Goal: Transaction & Acquisition: Book appointment/travel/reservation

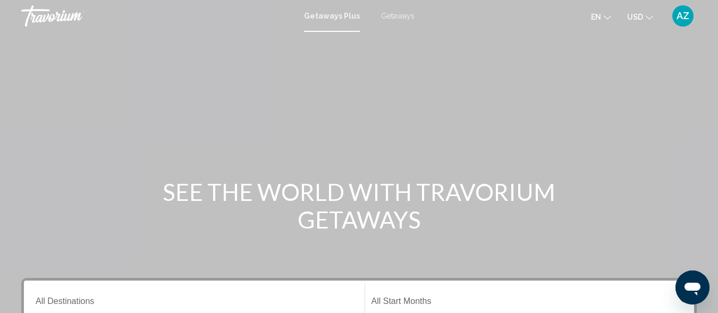
click at [318, 15] on span "Getaways Plus" at bounding box center [332, 16] width 56 height 8
click at [397, 15] on span "Getaways" at bounding box center [397, 16] width 33 height 8
click at [397, 15] on span "Getaways" at bounding box center [395, 16] width 38 height 8
click at [319, 18] on span "Getaways Plus" at bounding box center [329, 16] width 50 height 8
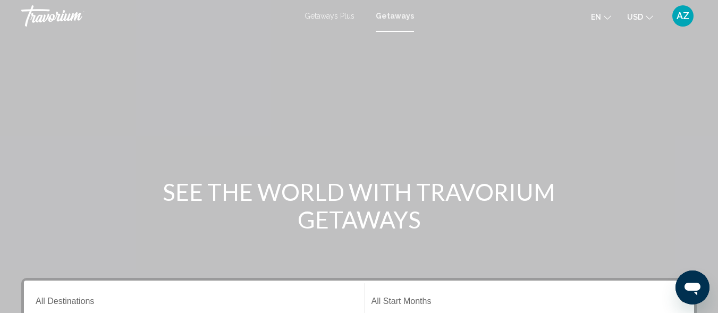
click at [319, 15] on span "Getaways Plus" at bounding box center [329, 16] width 50 height 8
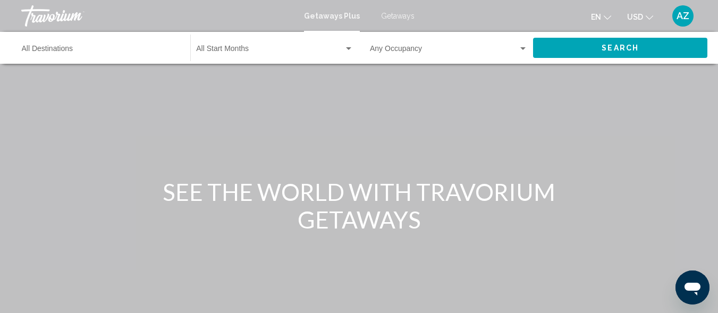
click at [319, 15] on span "Getaways Plus" at bounding box center [332, 16] width 56 height 8
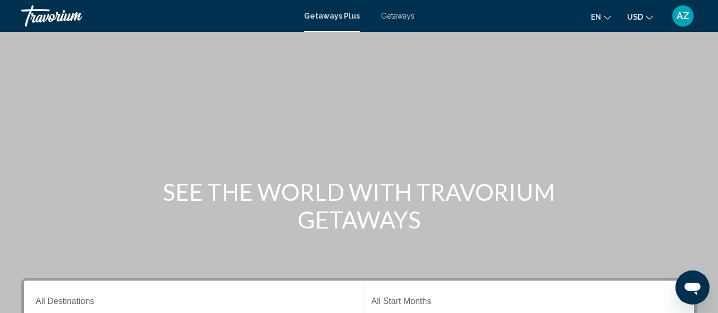
scroll to position [218, 0]
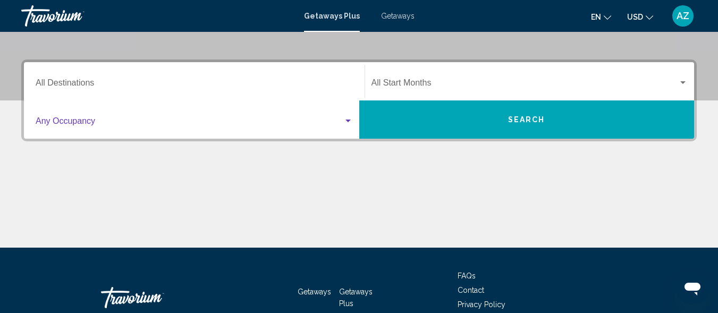
click at [347, 120] on div "Search widget" at bounding box center [347, 121] width 5 height 3
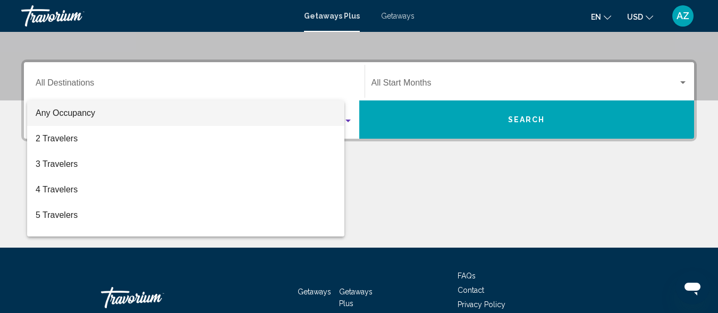
scroll to position [243, 0]
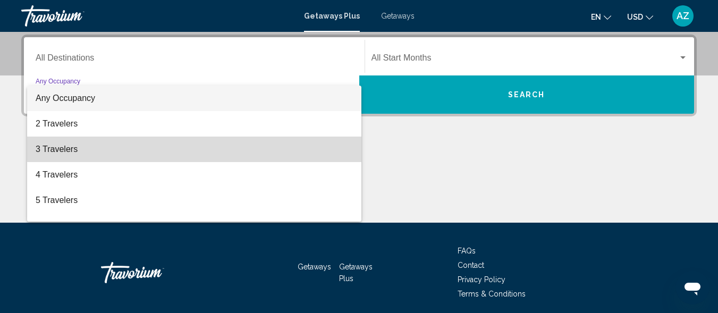
click at [316, 143] on span "3 Travelers" at bounding box center [194, 149] width 317 height 25
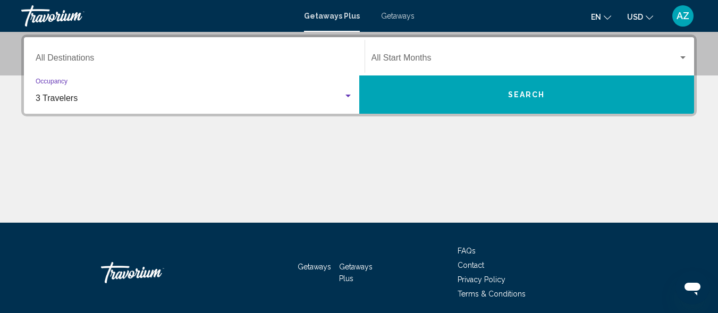
click at [681, 56] on div "Search widget" at bounding box center [682, 57] width 5 height 3
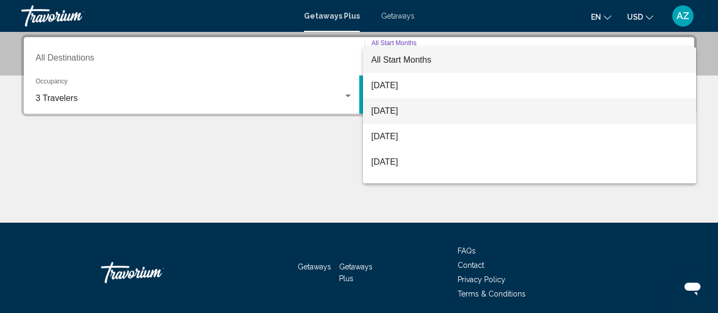
click at [529, 106] on span "[DATE]" at bounding box center [529, 110] width 317 height 25
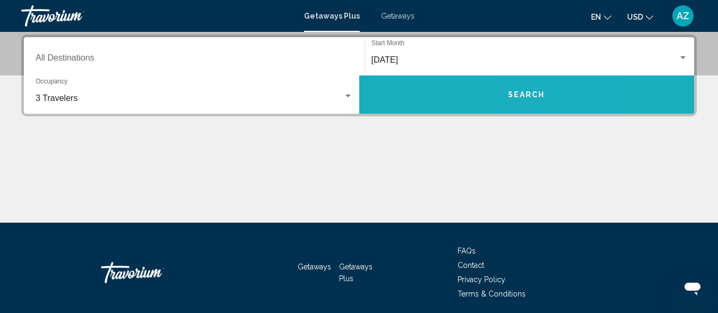
click at [526, 104] on button "Search" at bounding box center [526, 94] width 335 height 38
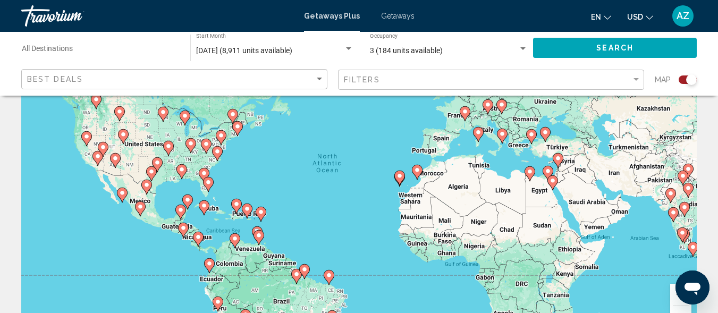
scroll to position [82, 0]
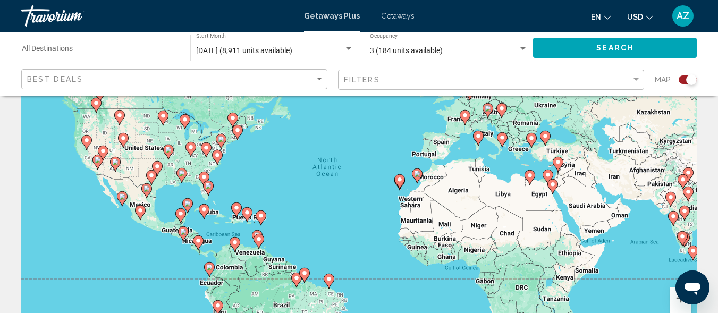
click at [397, 180] on image "Main content" at bounding box center [399, 179] width 6 height 6
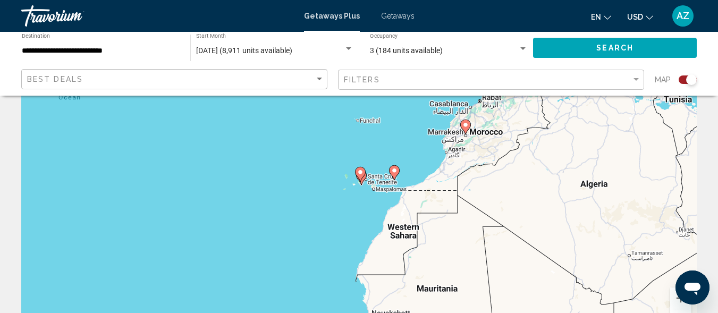
click at [362, 180] on gmp-advanced-marker "Main content" at bounding box center [360, 174] width 11 height 16
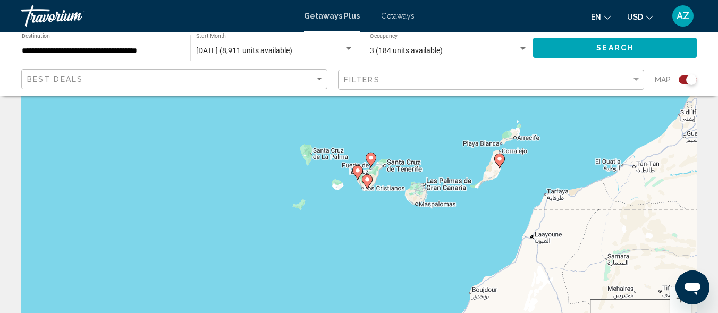
click at [362, 180] on gmp-advanced-marker "Main content" at bounding box center [357, 173] width 11 height 16
type input "**********"
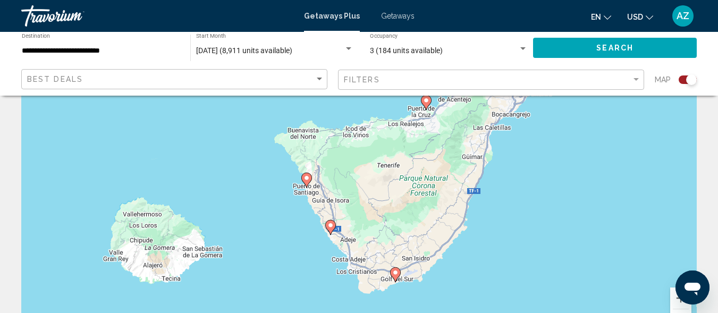
drag, startPoint x: 400, startPoint y: 171, endPoint x: 371, endPoint y: 224, distance: 60.2
click at [371, 224] on div "To activate drag with keyboard, press Alt + Enter. Once in keyboard drag state,…" at bounding box center [358, 183] width 675 height 319
click at [304, 181] on icon "Main content" at bounding box center [306, 180] width 10 height 14
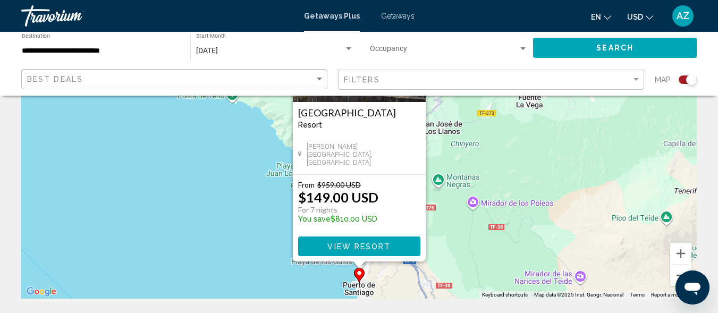
scroll to position [129, 0]
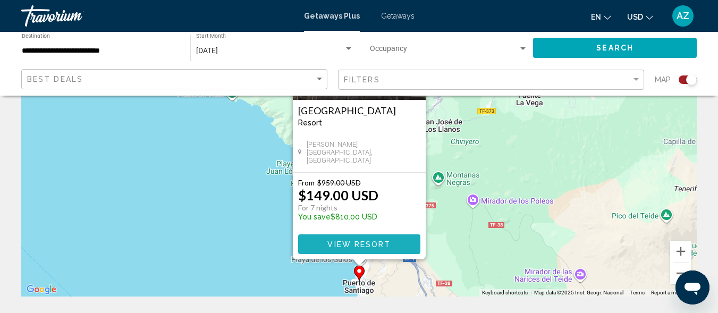
click at [360, 246] on span "View Resort" at bounding box center [358, 244] width 63 height 8
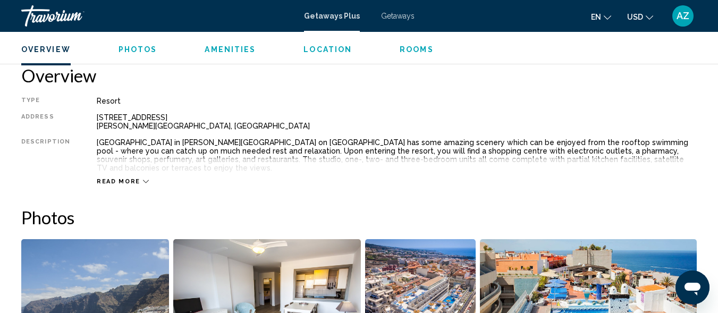
scroll to position [481, 0]
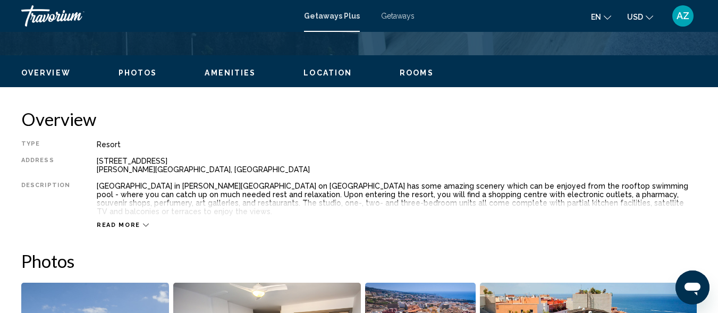
click at [139, 221] on button "Read more" at bounding box center [123, 225] width 52 height 8
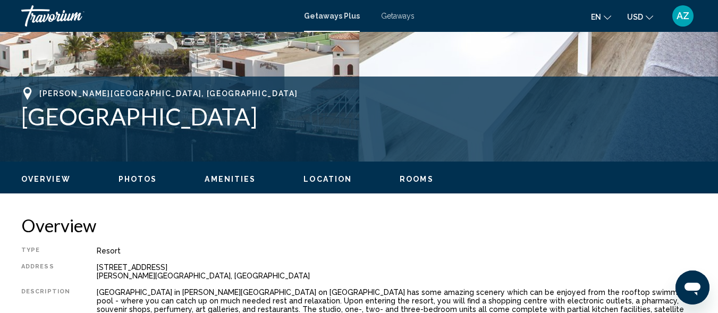
scroll to position [0, 0]
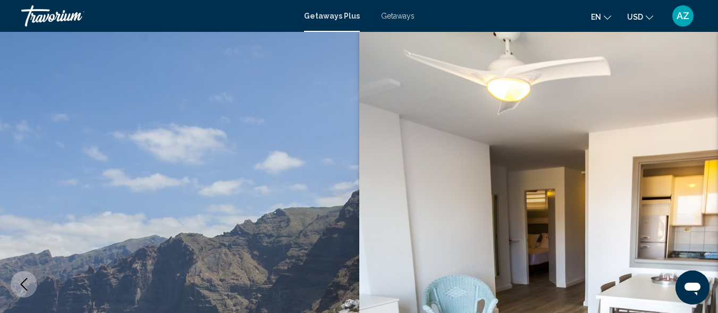
click at [343, 11] on div "Getaways Plus Getaways en English Español Français Italiano Português русский U…" at bounding box center [359, 16] width 718 height 22
click at [396, 16] on span "Getaways" at bounding box center [397, 16] width 33 height 8
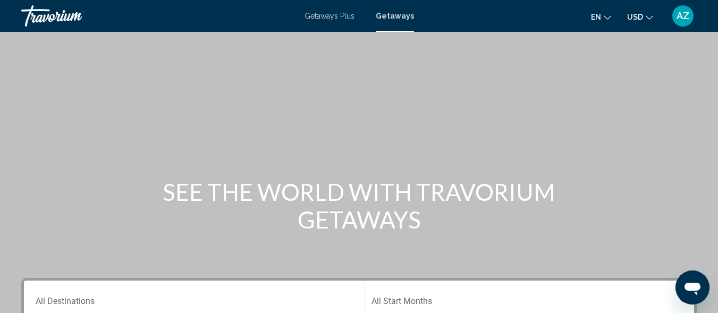
scroll to position [161, 0]
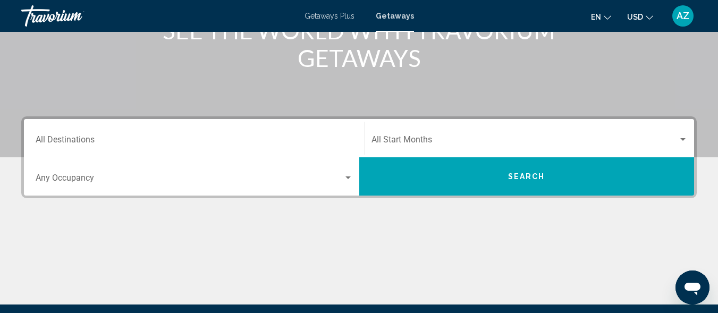
click at [519, 171] on button "Search" at bounding box center [526, 176] width 335 height 38
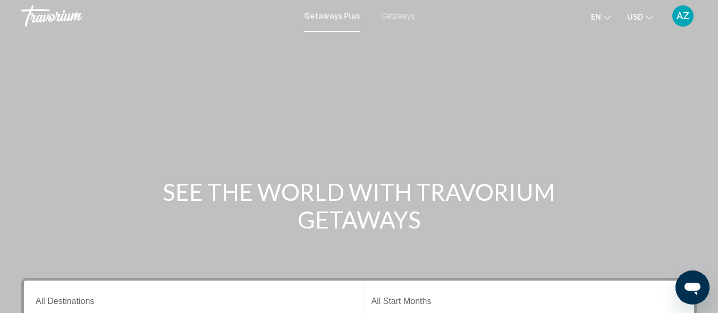
click at [327, 13] on span "Getaways Plus" at bounding box center [332, 16] width 56 height 8
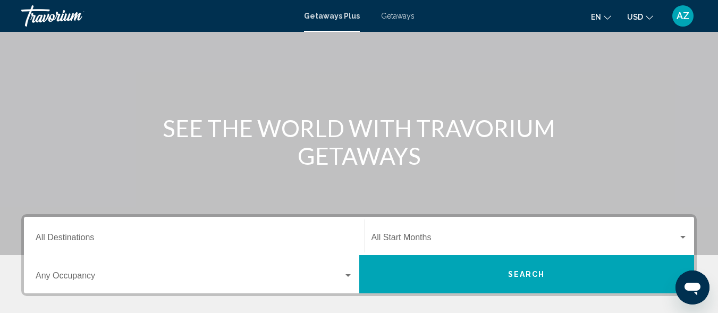
scroll to position [161, 0]
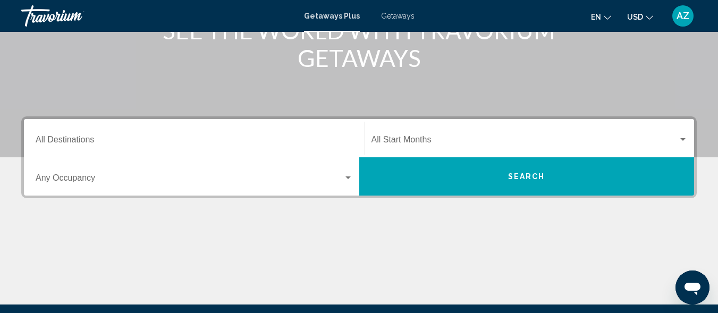
click at [346, 177] on div "Search widget" at bounding box center [347, 177] width 5 height 3
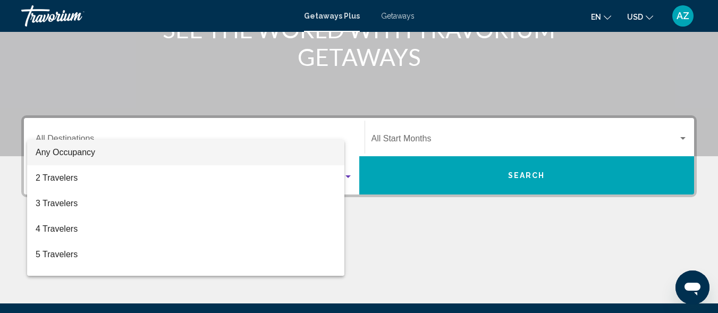
scroll to position [243, 0]
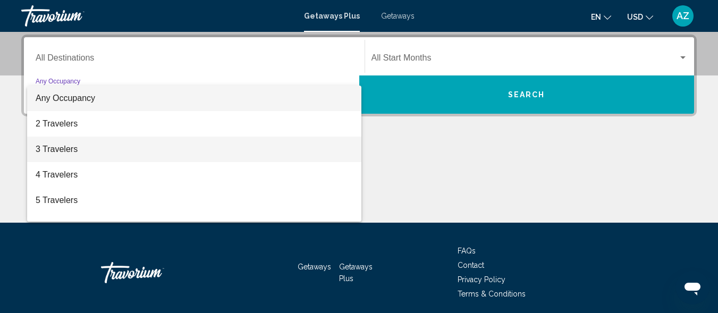
click at [313, 153] on span "3 Travelers" at bounding box center [194, 149] width 317 height 25
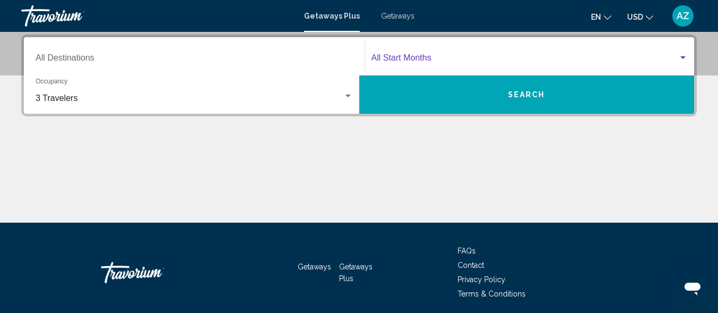
click at [682, 55] on div "Search widget" at bounding box center [683, 58] width 10 height 8
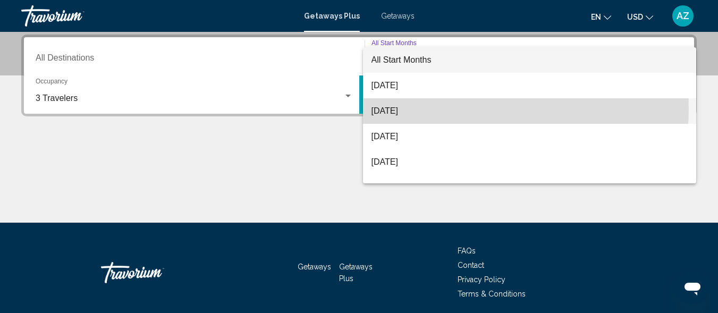
click at [480, 109] on span "[DATE]" at bounding box center [529, 110] width 317 height 25
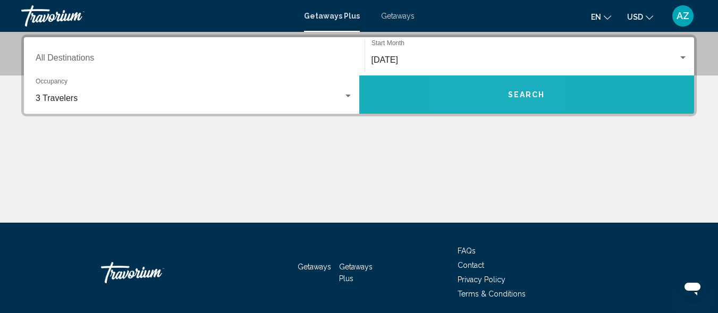
click at [494, 100] on button "Search" at bounding box center [526, 94] width 335 height 38
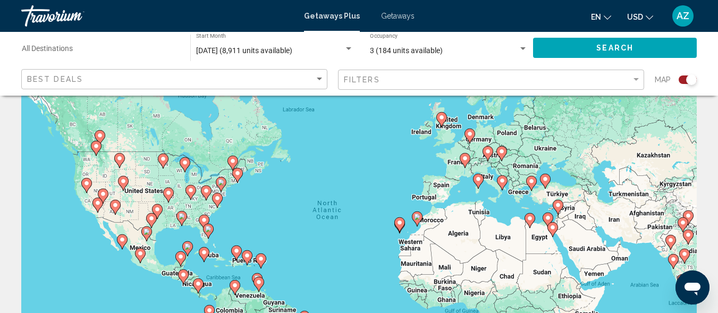
scroll to position [62, 0]
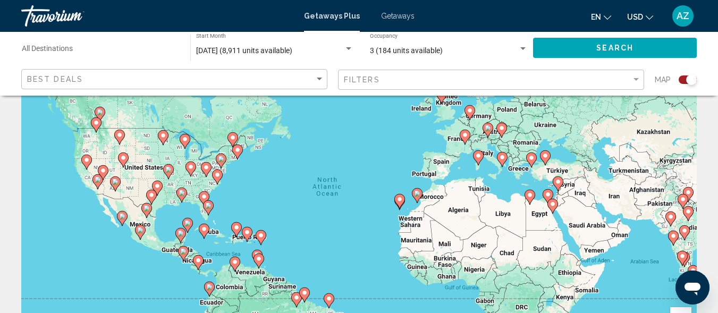
click at [397, 202] on image "Main content" at bounding box center [399, 199] width 6 height 6
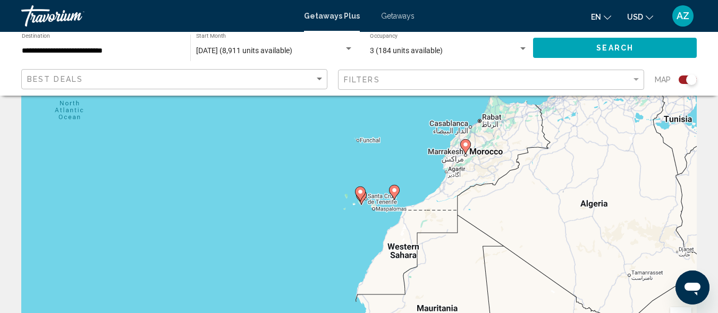
click at [391, 193] on image "Main content" at bounding box center [394, 190] width 6 height 6
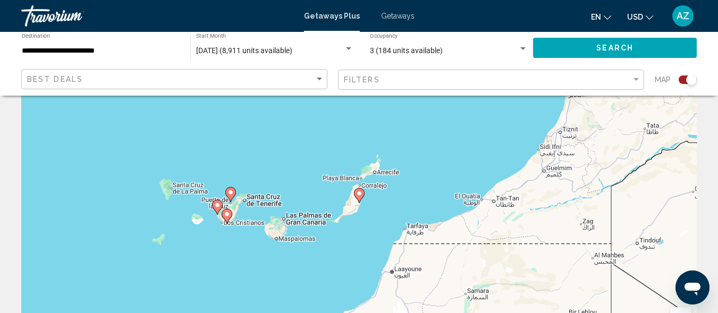
click at [56, 74] on div "Best Deals" at bounding box center [175, 80] width 297 height 20
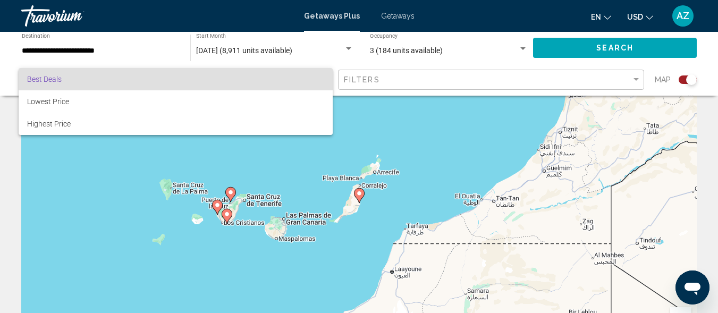
click at [81, 191] on div at bounding box center [359, 156] width 718 height 313
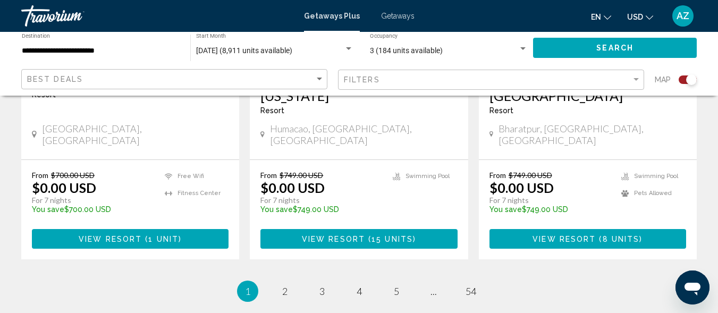
scroll to position [1742, 0]
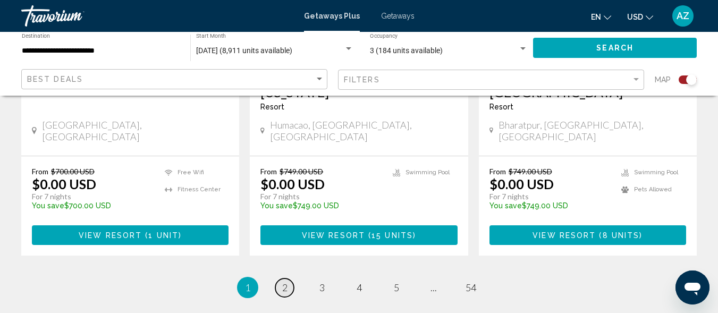
click at [285, 282] on span "2" at bounding box center [284, 288] width 5 height 12
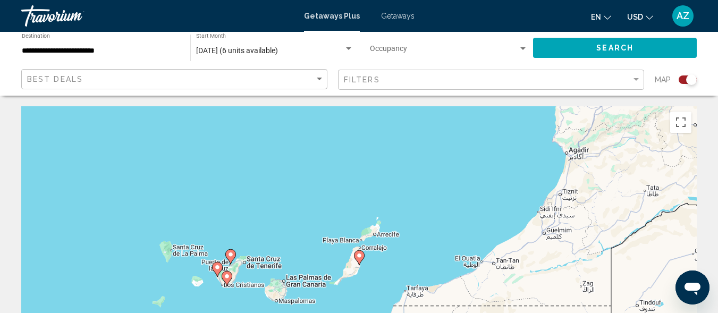
click at [260, 265] on div "To activate drag with keyboard, press Alt + Enter. Once in keyboard drag state,…" at bounding box center [358, 265] width 675 height 319
click at [260, 269] on div "To activate drag with keyboard, press Alt + Enter. Once in keyboard drag state,…" at bounding box center [358, 265] width 675 height 319
click at [228, 277] on image "Main content" at bounding box center [227, 276] width 6 height 6
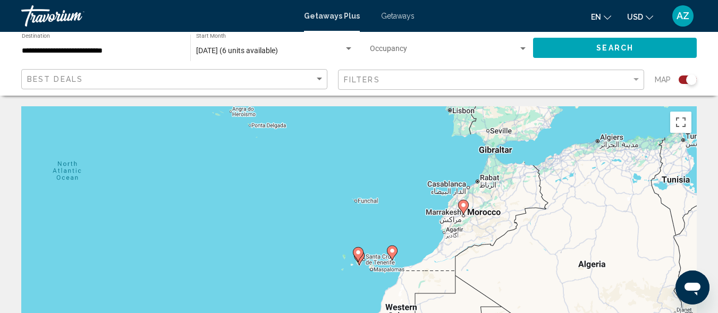
click at [370, 260] on div "To activate drag with keyboard, press Alt + Enter. Once in keyboard drag state,…" at bounding box center [358, 265] width 675 height 319
click at [360, 258] on gmp-advanced-marker "Main content" at bounding box center [358, 254] width 11 height 16
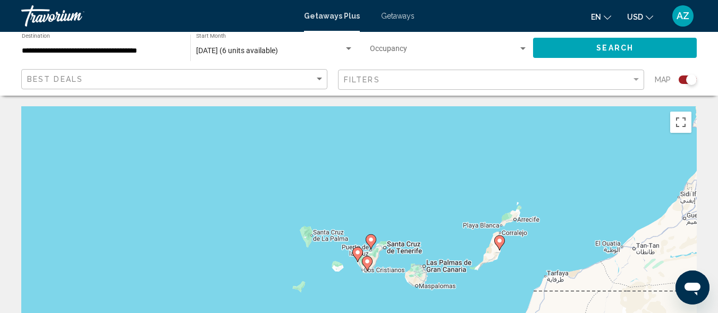
click at [368, 259] on image "Main content" at bounding box center [367, 261] width 6 height 6
type input "**********"
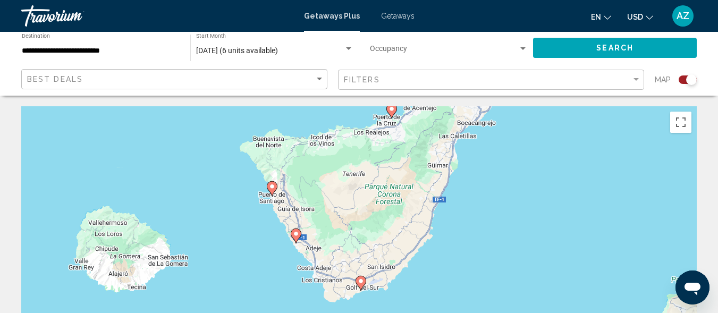
drag, startPoint x: 366, startPoint y: 224, endPoint x: 368, endPoint y: 250, distance: 26.6
click at [368, 250] on div "To activate drag with keyboard, press Alt + Enter. Once in keyboard drag state,…" at bounding box center [358, 265] width 675 height 319
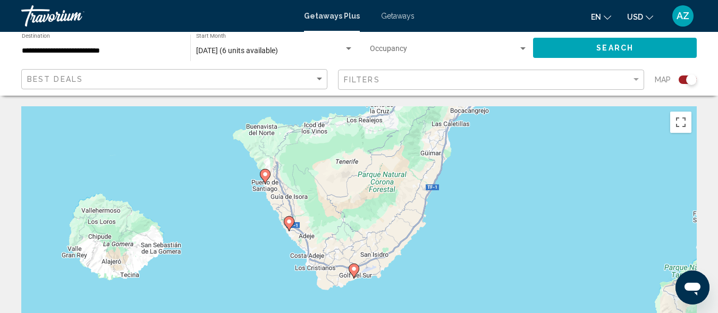
drag, startPoint x: 372, startPoint y: 215, endPoint x: 365, endPoint y: 203, distance: 13.6
click at [365, 203] on div "To activate drag with keyboard, press Alt + Enter. Once in keyboard drag state,…" at bounding box center [358, 265] width 675 height 319
click at [353, 271] on image "Main content" at bounding box center [354, 268] width 6 height 6
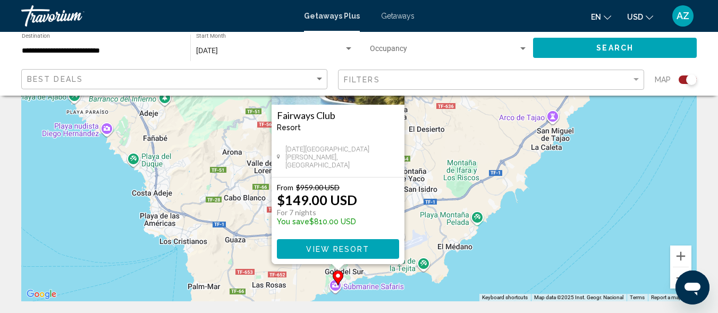
scroll to position [126, 0]
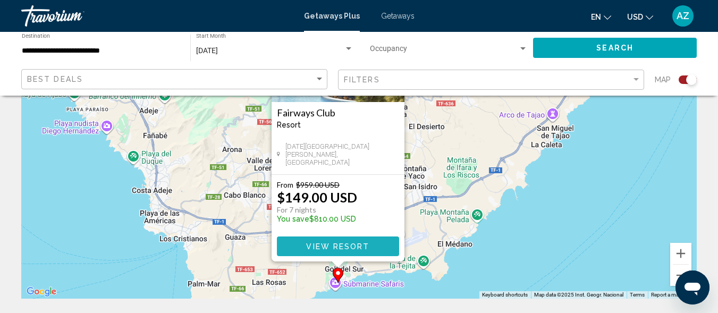
click at [349, 249] on span "View Resort" at bounding box center [337, 246] width 63 height 8
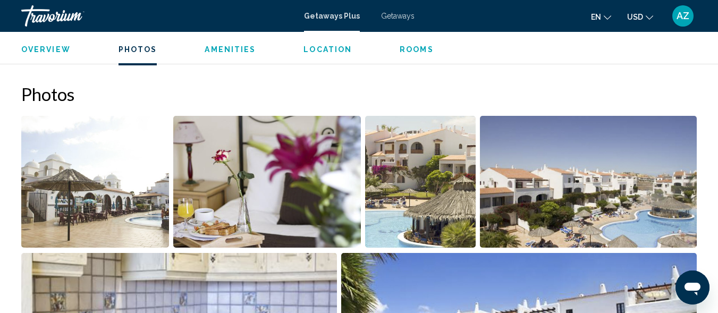
scroll to position [669, 0]
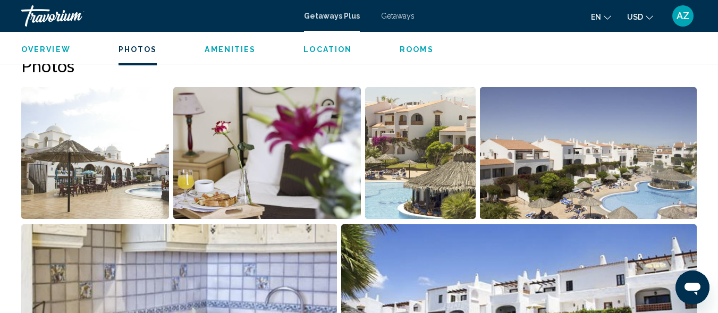
click at [408, 51] on span "Rooms" at bounding box center [416, 49] width 34 height 8
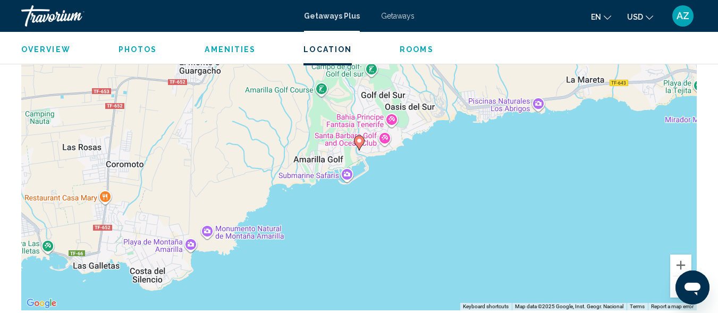
scroll to position [2013, 0]
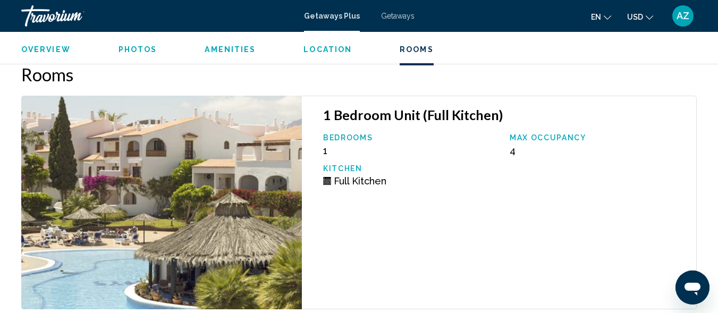
click at [321, 48] on span "Location" at bounding box center [327, 49] width 48 height 8
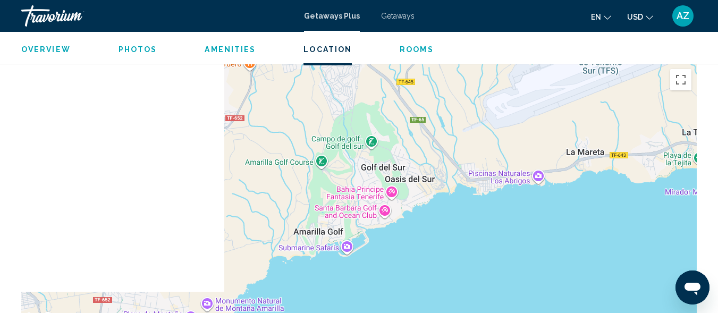
scroll to position [1641, 0]
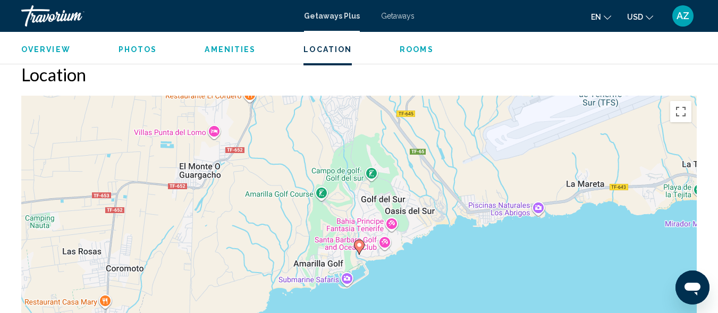
click at [128, 50] on span "Photos" at bounding box center [137, 49] width 39 height 8
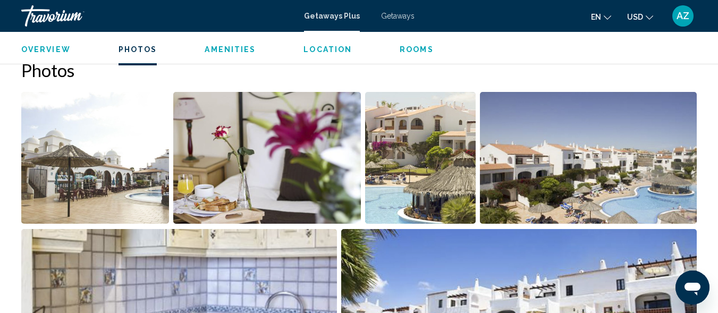
scroll to position [660, 0]
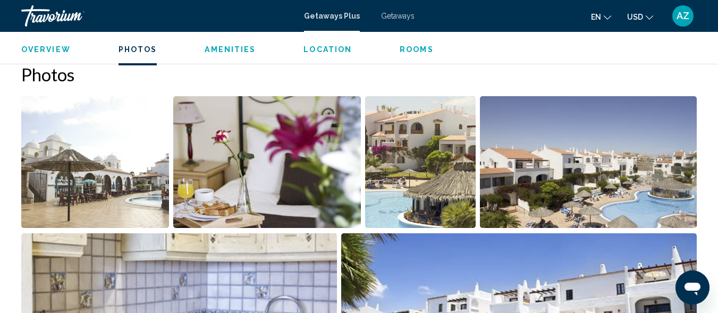
click at [43, 50] on span "Overview" at bounding box center [45, 49] width 49 height 8
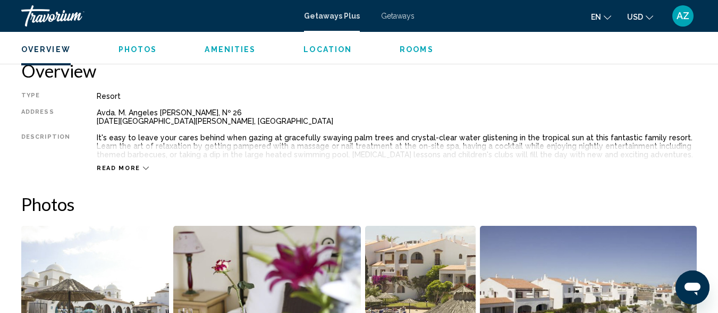
scroll to position [526, 0]
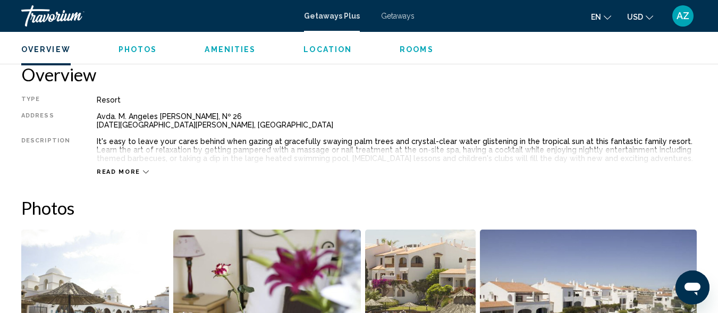
click at [143, 171] on icon "Main content" at bounding box center [146, 172] width 6 height 6
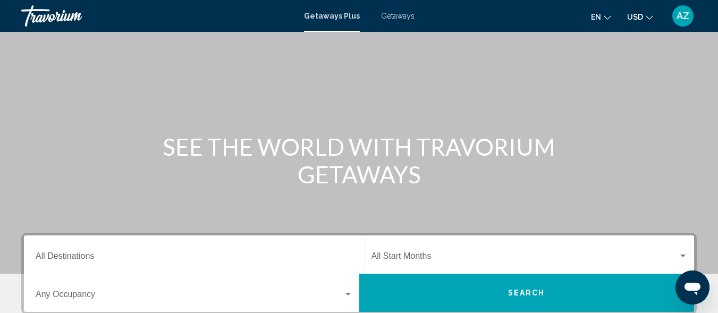
scroll to position [176, 0]
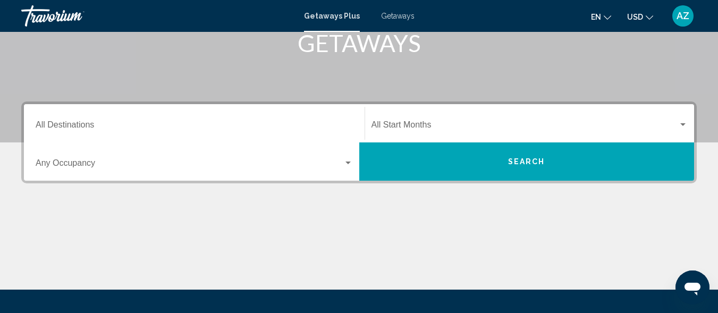
click at [346, 159] on div "Search widget" at bounding box center [348, 163] width 10 height 8
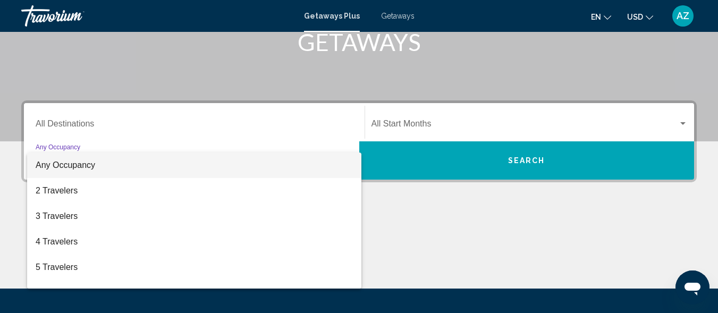
scroll to position [243, 0]
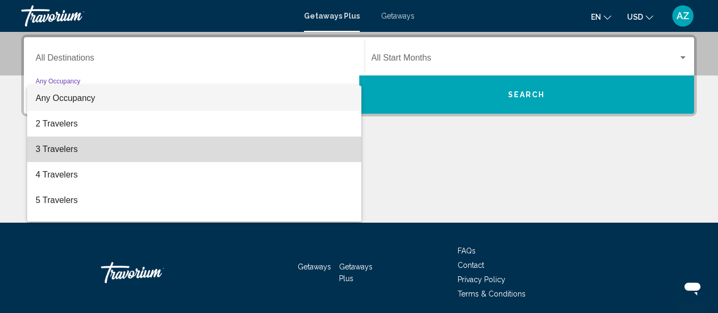
click at [332, 150] on span "3 Travelers" at bounding box center [194, 149] width 317 height 25
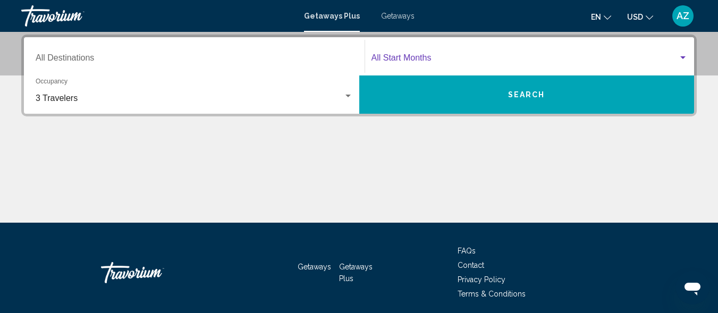
click at [681, 56] on div "Search widget" at bounding box center [682, 57] width 5 height 3
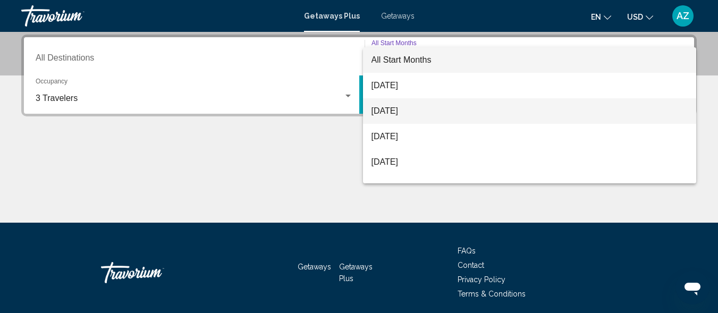
click at [575, 100] on span "[DATE]" at bounding box center [529, 110] width 317 height 25
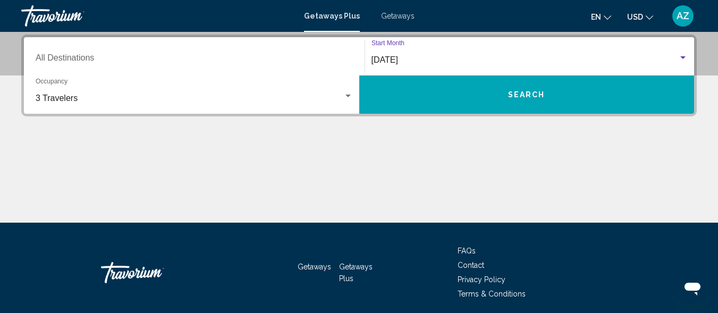
click at [559, 96] on button "Search" at bounding box center [526, 94] width 335 height 38
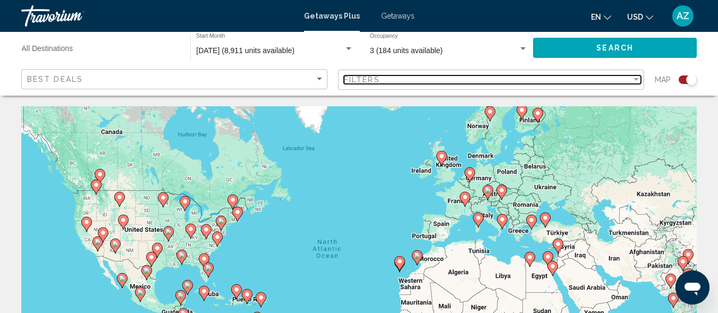
click at [636, 76] on div "Filter" at bounding box center [636, 79] width 10 height 8
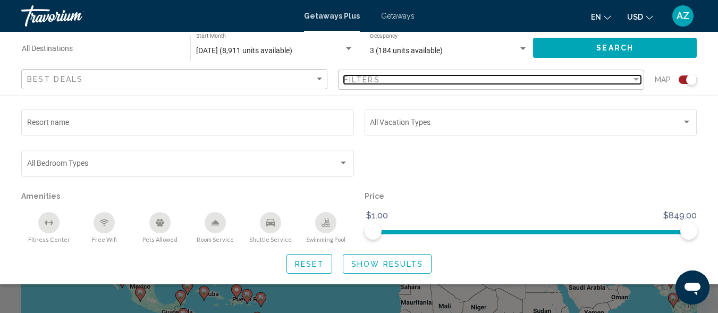
click at [634, 79] on div "Filter" at bounding box center [635, 79] width 5 height 3
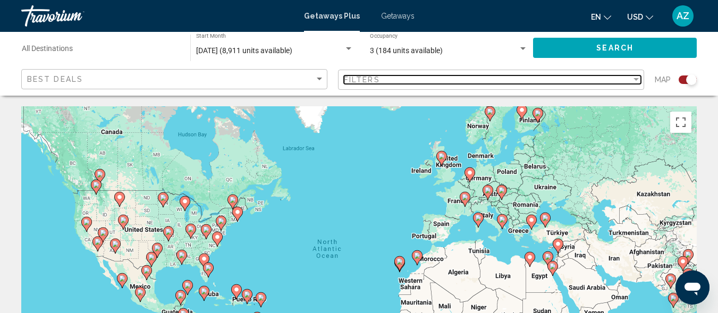
click at [634, 79] on div "Filter" at bounding box center [635, 79] width 5 height 3
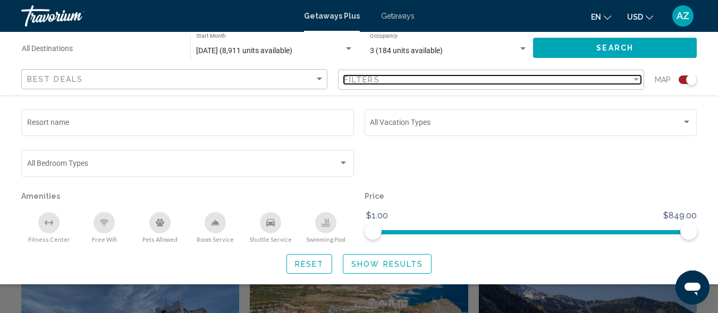
scroll to position [238, 0]
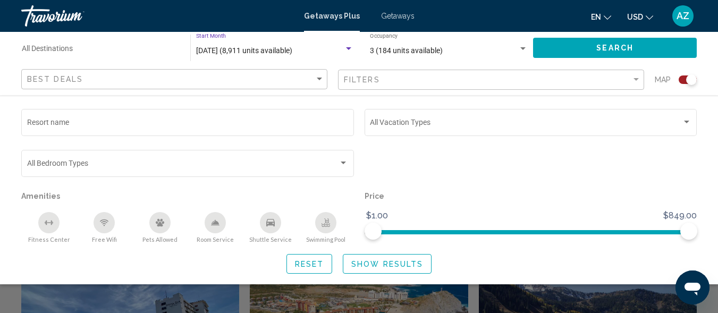
click at [255, 49] on span "September 2025 (8,911 units available)" at bounding box center [244, 50] width 96 height 8
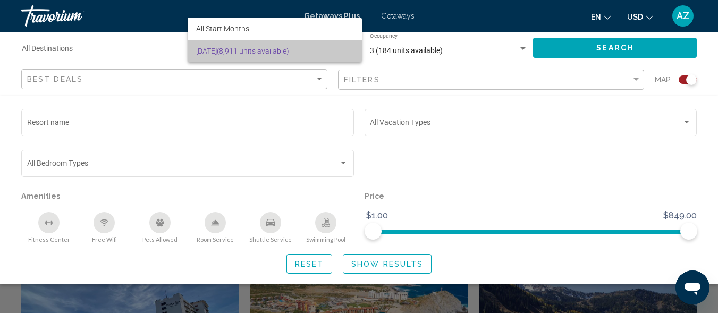
click at [255, 49] on span "September 2025 (8,911 units available)" at bounding box center [274, 51] width 157 height 22
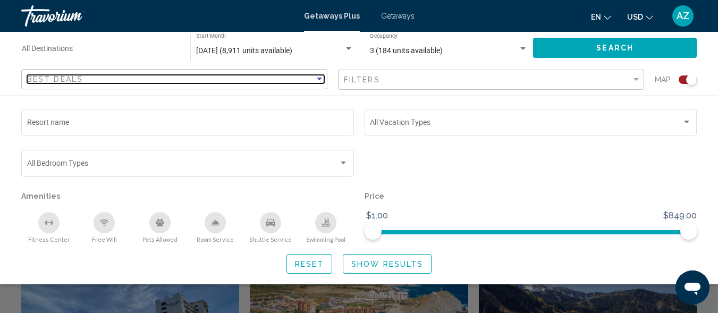
click at [319, 80] on div "Sort by" at bounding box center [319, 79] width 5 height 3
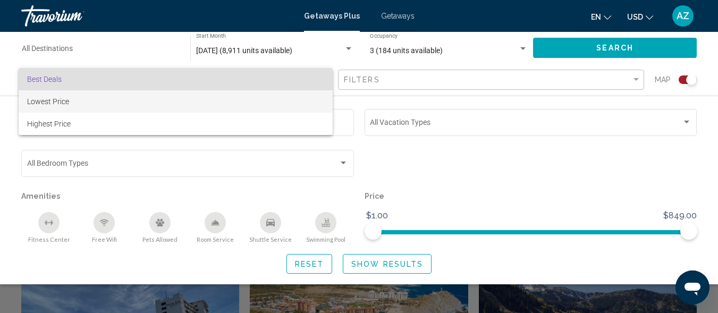
click at [302, 99] on span "Lowest Price" at bounding box center [175, 101] width 297 height 22
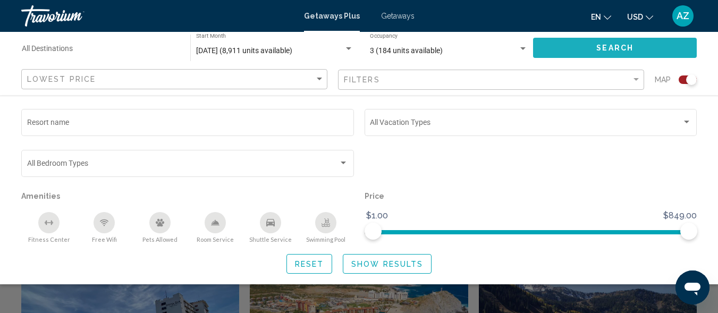
click at [594, 46] on button "Search" at bounding box center [615, 48] width 164 height 20
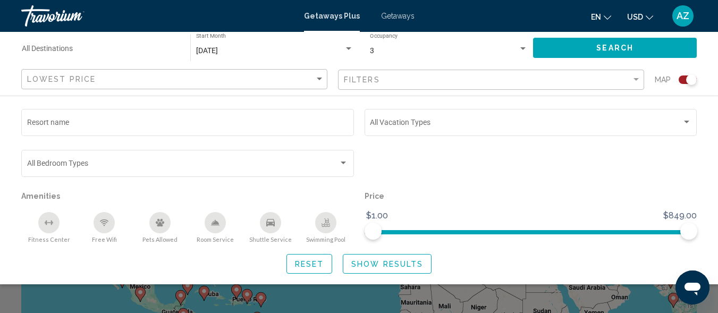
click at [594, 46] on button "Search" at bounding box center [615, 48] width 164 height 20
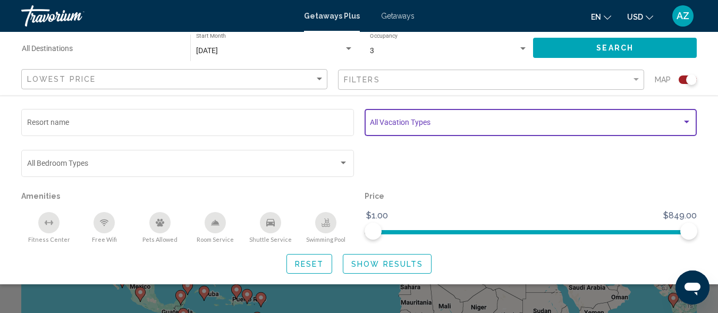
click at [686, 121] on div "Search widget" at bounding box center [686, 122] width 5 height 3
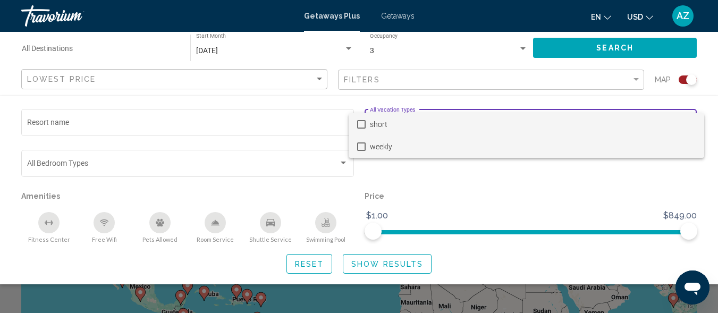
click at [359, 148] on mat-pseudo-checkbox at bounding box center [361, 146] width 8 height 8
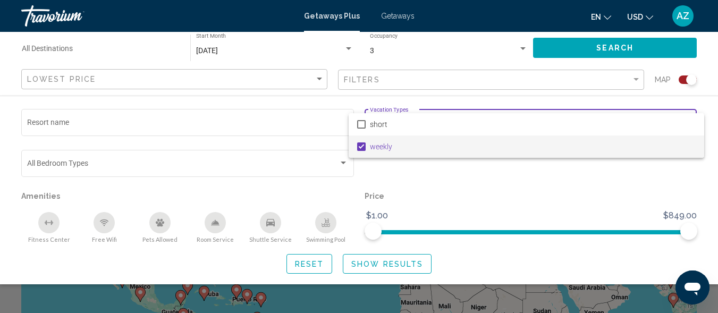
click at [596, 52] on div at bounding box center [359, 156] width 718 height 313
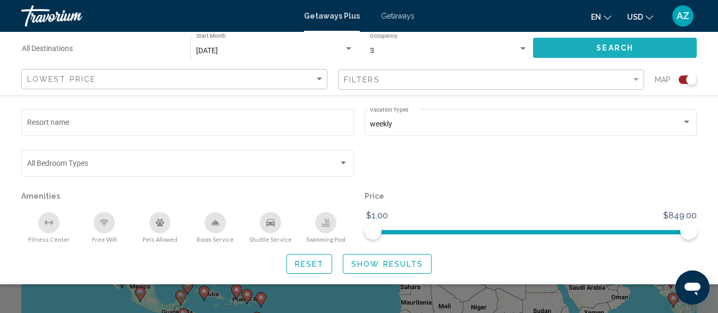
click at [596, 52] on span "Search" at bounding box center [614, 48] width 37 height 8
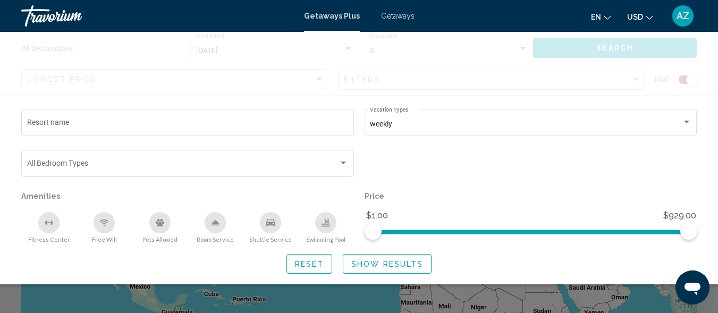
click at [360, 264] on span "Show Results" at bounding box center [387, 264] width 72 height 8
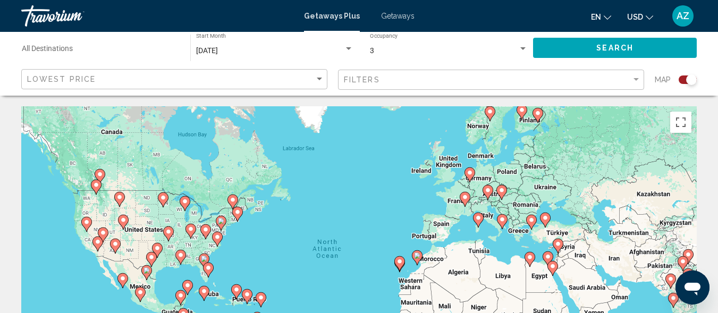
click at [400, 265] on icon "Main content" at bounding box center [399, 264] width 10 height 14
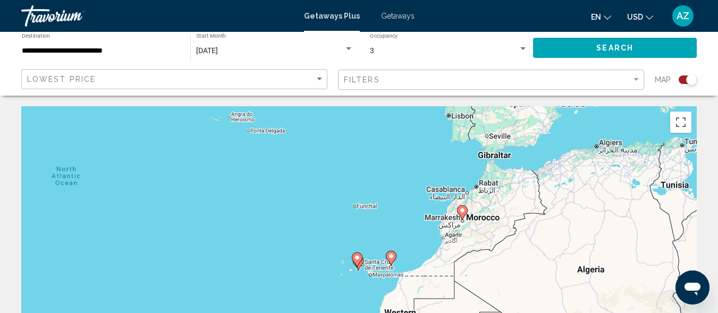
click at [357, 260] on image "Main content" at bounding box center [357, 257] width 6 height 6
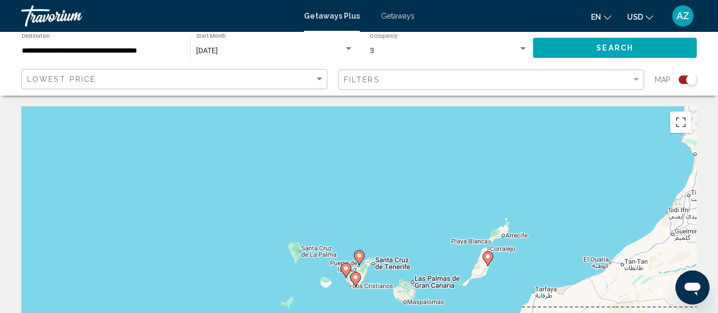
click at [357, 259] on icon "Main content" at bounding box center [359, 258] width 10 height 14
type input "**********"
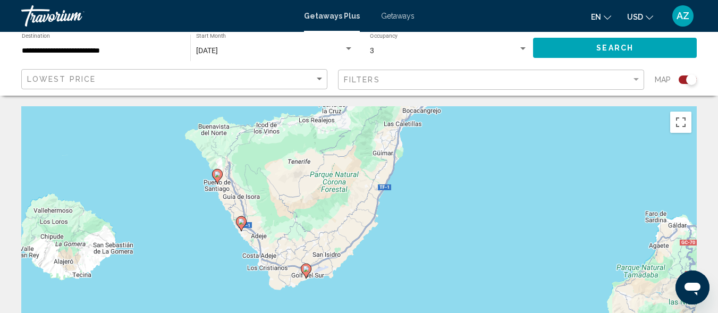
drag, startPoint x: 357, startPoint y: 269, endPoint x: 335, endPoint y: 108, distance: 161.9
click at [335, 108] on div "To activate drag with keyboard, press Alt + Enter. Once in keyboard drag state,…" at bounding box center [358, 265] width 675 height 319
click at [215, 173] on image "Main content" at bounding box center [217, 174] width 6 height 6
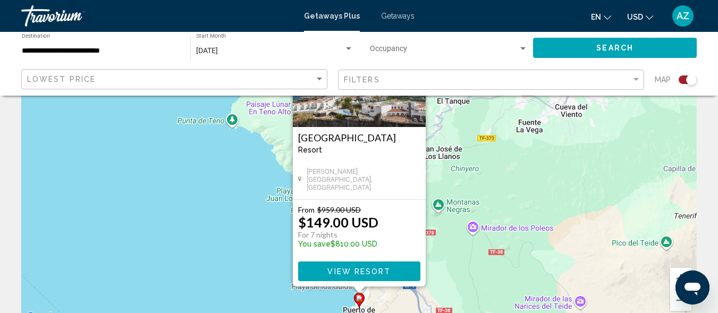
scroll to position [112, 0]
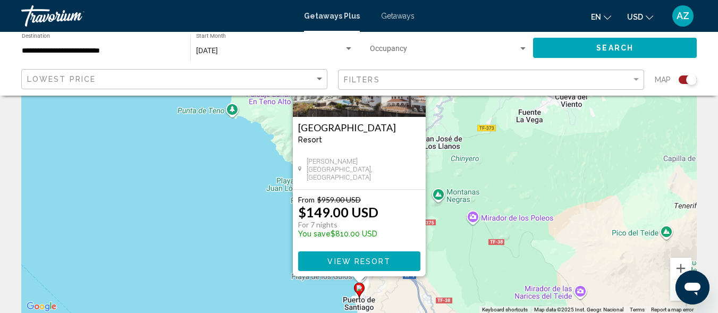
click at [345, 266] on button "View Resort" at bounding box center [359, 261] width 122 height 20
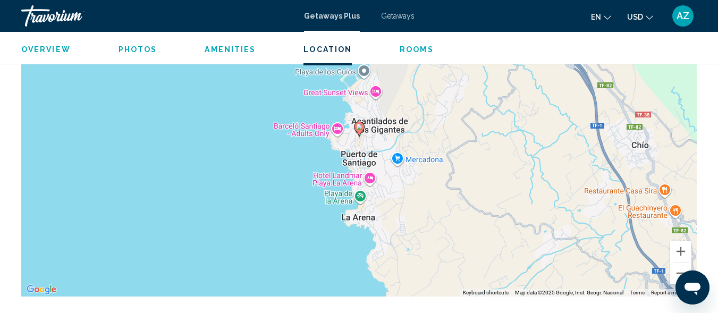
scroll to position [1590, 0]
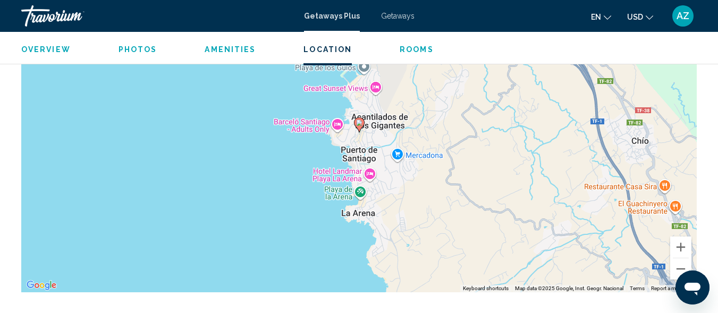
click at [367, 147] on div "To activate drag with keyboard, press Alt + Enter. Once in keyboard drag state,…" at bounding box center [358, 132] width 675 height 319
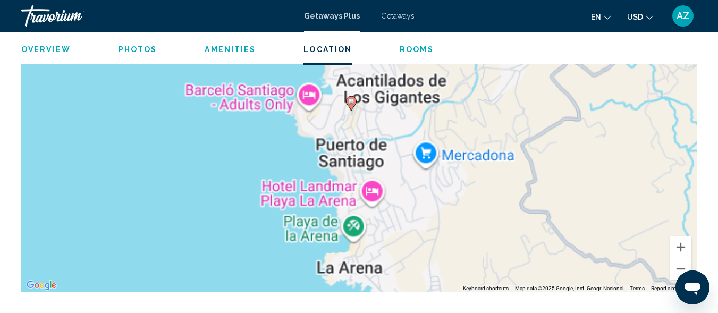
click at [367, 147] on div "To activate drag with keyboard, press Alt + Enter. Once in keyboard drag state,…" at bounding box center [358, 132] width 675 height 319
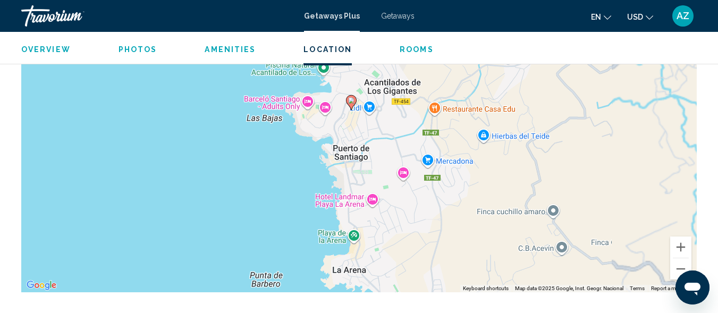
click at [367, 145] on div "To activate drag with keyboard, press Alt + Enter. Once in keyboard drag state,…" at bounding box center [358, 132] width 675 height 319
click at [412, 47] on span "Rooms" at bounding box center [416, 49] width 34 height 8
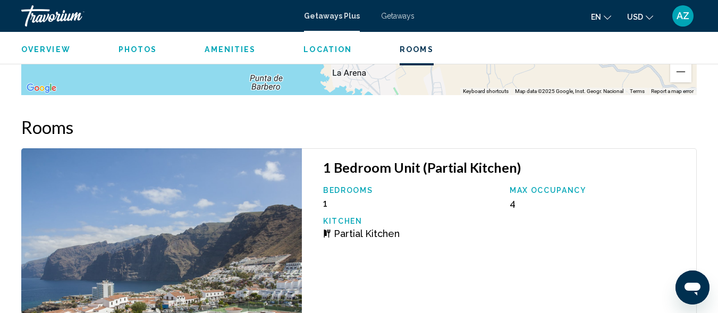
scroll to position [1831, 0]
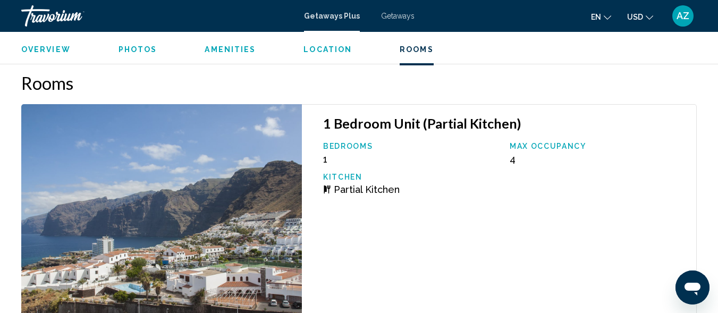
click at [412, 47] on span "Rooms" at bounding box center [416, 49] width 34 height 8
click at [410, 47] on span "Rooms" at bounding box center [416, 49] width 34 height 8
click at [51, 50] on span "Overview" at bounding box center [45, 49] width 49 height 8
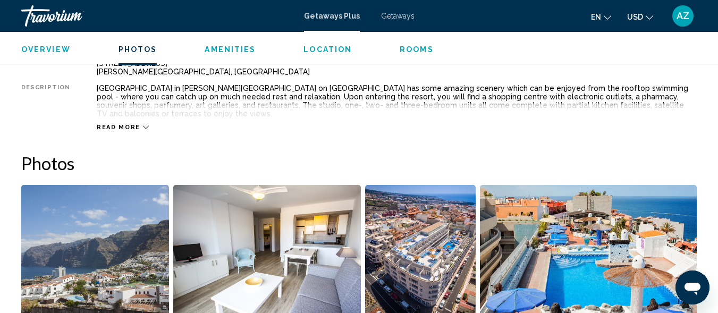
scroll to position [526, 0]
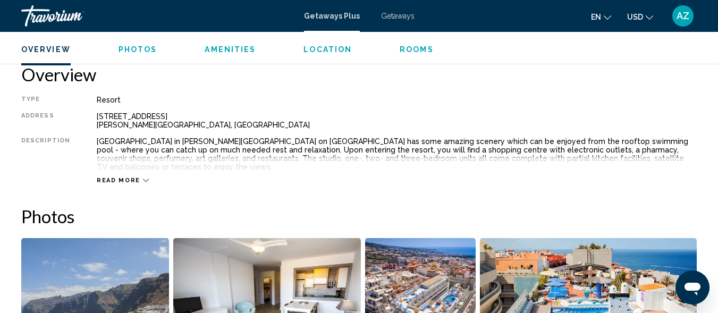
click at [143, 177] on icon "Main content" at bounding box center [146, 180] width 6 height 6
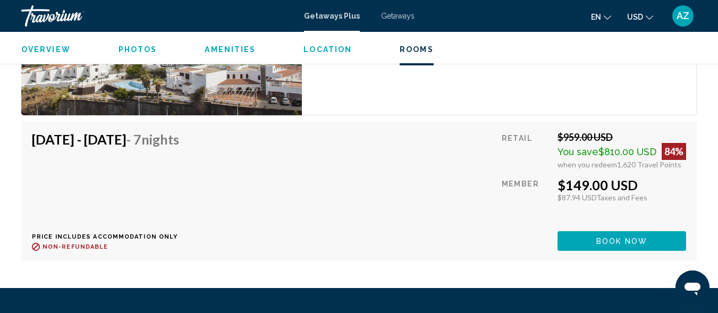
scroll to position [2069, 0]
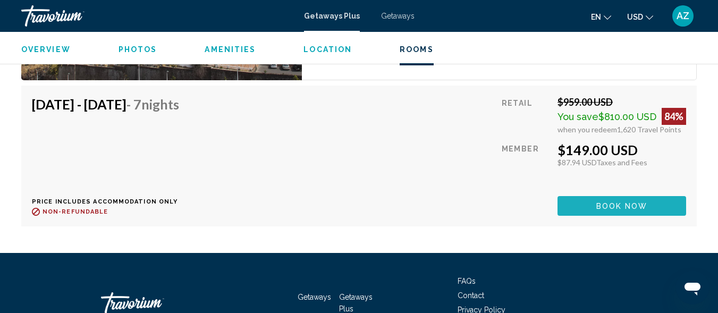
click at [595, 196] on button "Book now" at bounding box center [621, 206] width 129 height 20
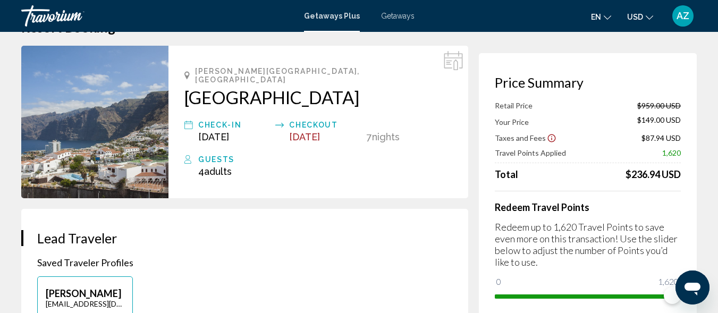
scroll to position [30, 0]
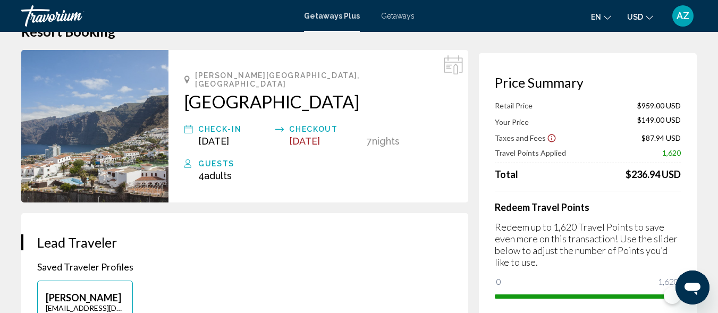
click at [396, 14] on span "Getaways" at bounding box center [397, 16] width 33 height 8
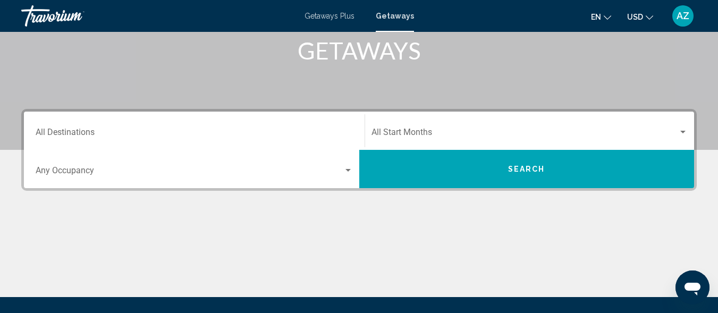
scroll to position [168, 0]
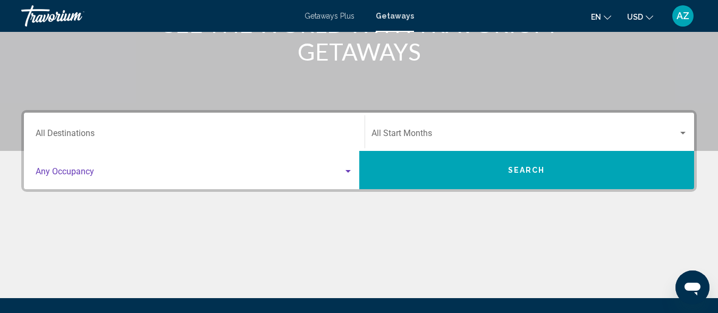
click at [349, 170] on div "Search widget" at bounding box center [347, 171] width 5 height 3
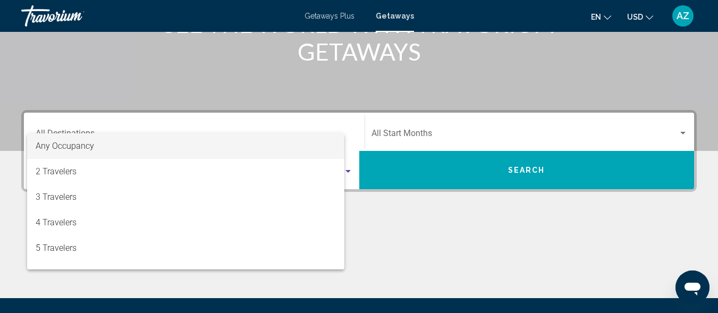
scroll to position [243, 0]
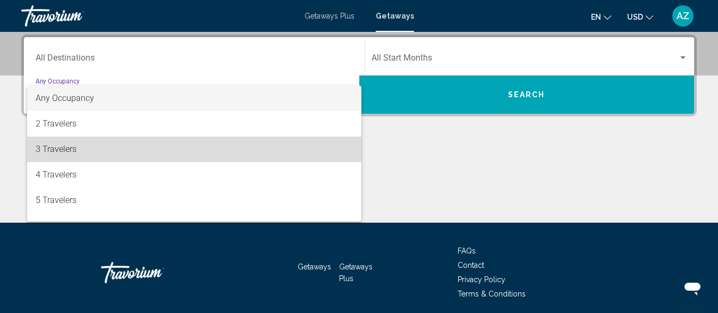
click at [325, 146] on span "3 Travelers" at bounding box center [194, 149] width 317 height 25
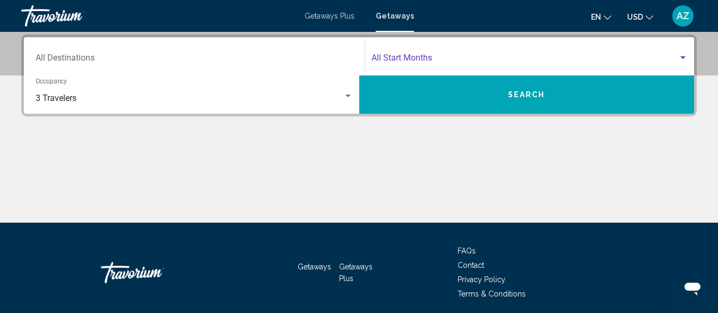
click at [683, 55] on div "Search widget" at bounding box center [683, 58] width 10 height 8
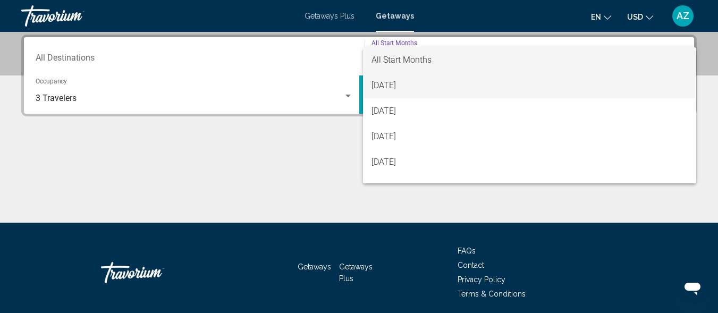
click at [575, 78] on span "August 2025" at bounding box center [529, 85] width 317 height 25
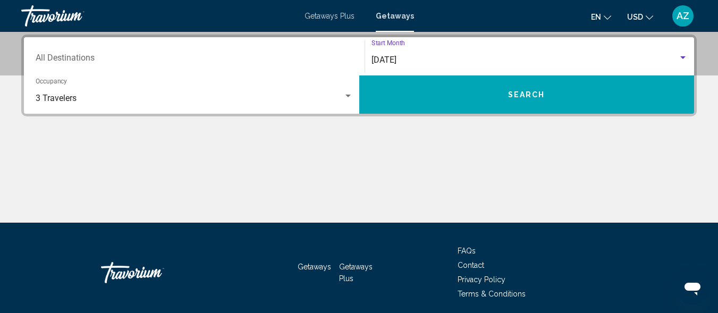
click at [533, 96] on span "Search" at bounding box center [526, 95] width 37 height 8
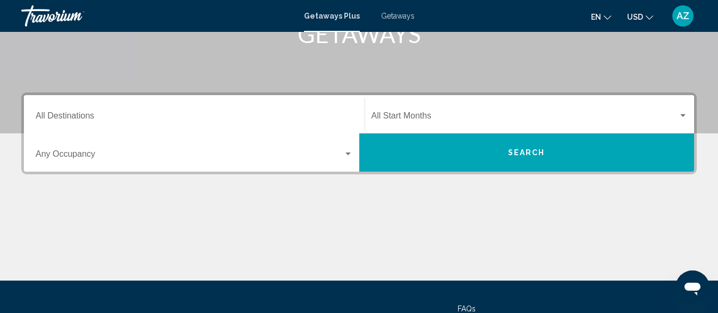
scroll to position [186, 0]
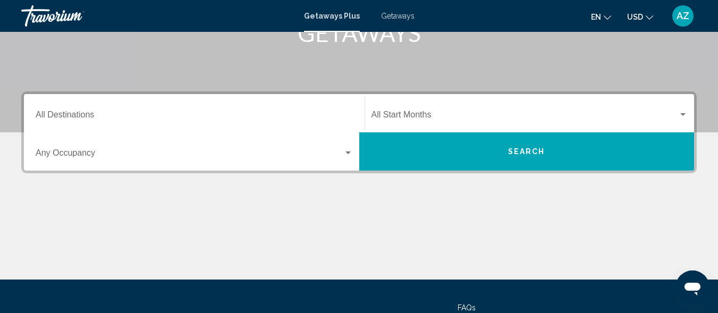
click at [348, 151] on div "Search widget" at bounding box center [348, 153] width 10 height 8
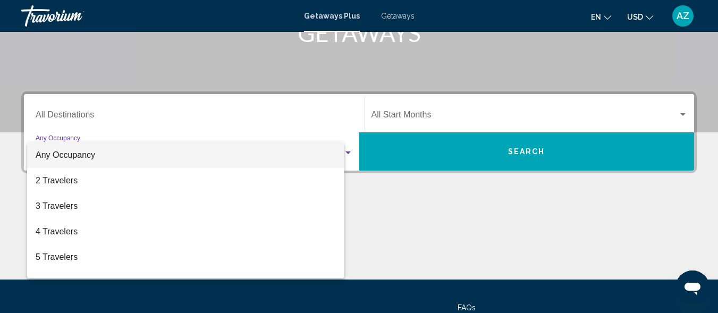
scroll to position [243, 0]
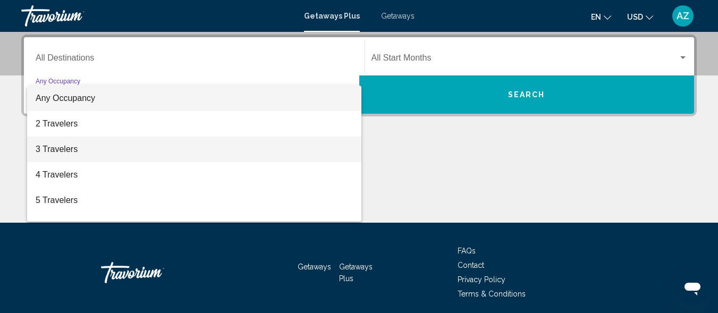
click at [347, 150] on mat-option "3 Travelers" at bounding box center [194, 149] width 334 height 25
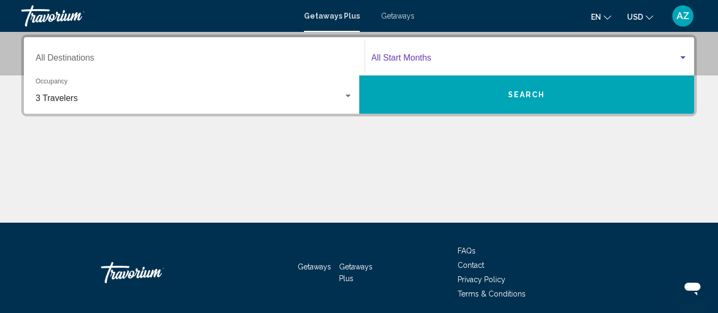
click at [682, 56] on div "Search widget" at bounding box center [683, 58] width 10 height 8
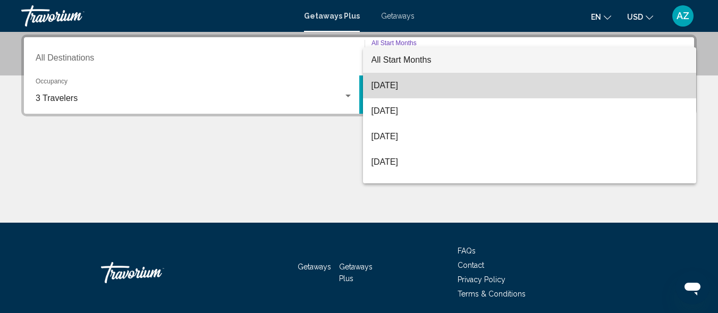
click at [593, 92] on span "[DATE]" at bounding box center [529, 85] width 317 height 25
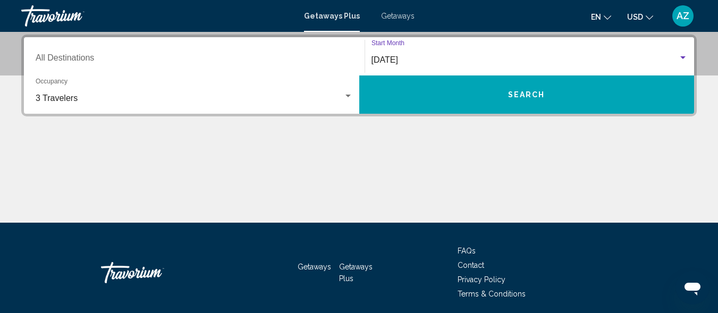
click at [592, 95] on button "Search" at bounding box center [526, 94] width 335 height 38
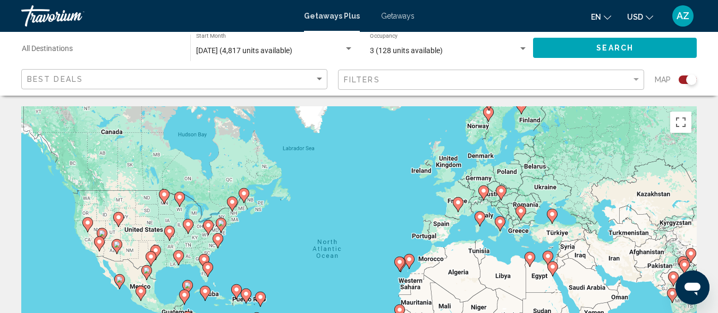
click at [405, 236] on div "To activate drag with keyboard, press Alt + Enter. Once in keyboard drag state,…" at bounding box center [358, 265] width 675 height 319
click at [397, 258] on icon "Main content" at bounding box center [399, 264] width 10 height 14
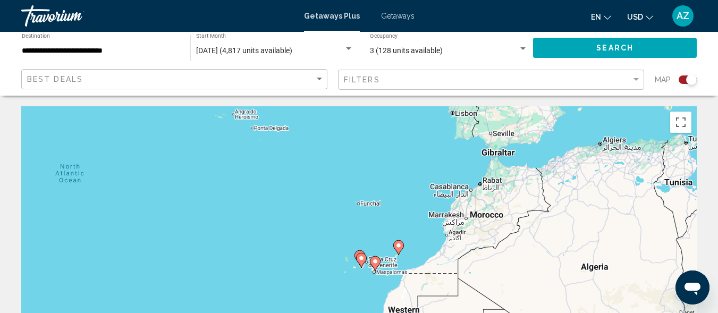
click at [374, 266] on icon "Main content" at bounding box center [375, 264] width 10 height 14
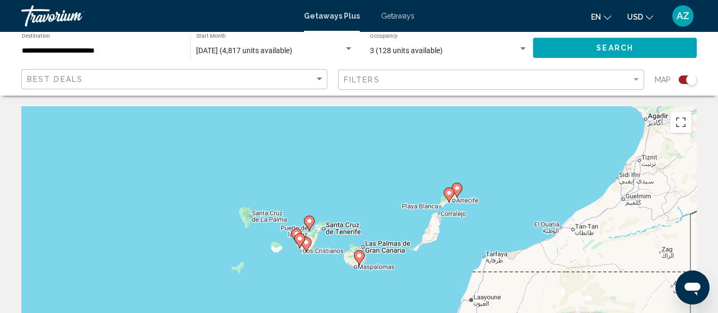
click at [306, 245] on icon "Main content" at bounding box center [306, 244] width 10 height 14
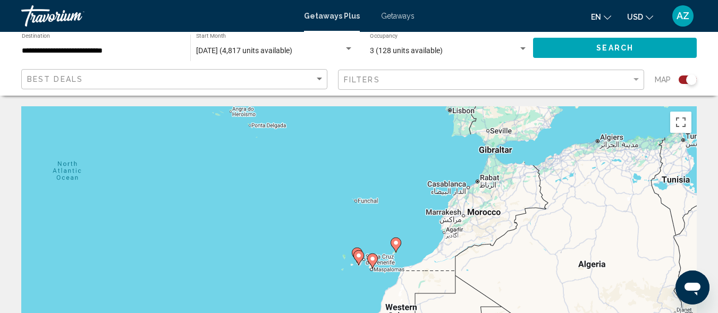
click at [370, 258] on image "Main content" at bounding box center [372, 258] width 6 height 6
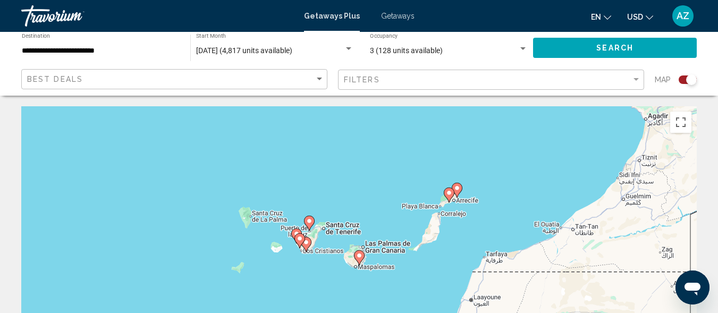
click at [301, 234] on icon "Main content" at bounding box center [299, 241] width 10 height 14
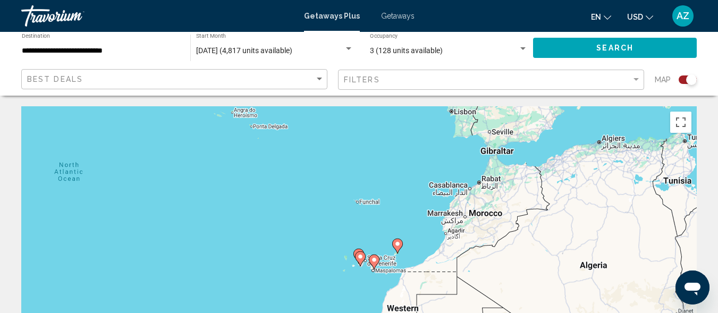
click at [374, 261] on image "Main content" at bounding box center [374, 260] width 6 height 6
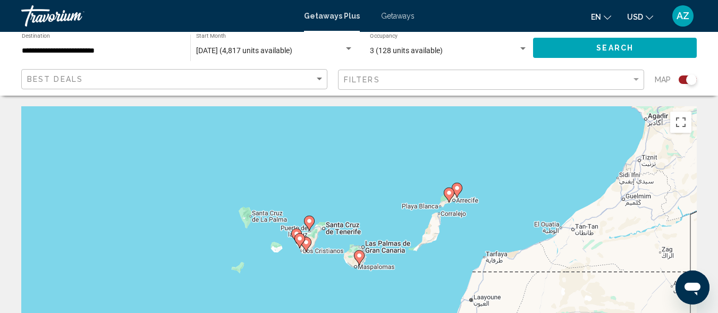
click at [304, 242] on gmp-advanced-marker "Main content" at bounding box center [299, 241] width 11 height 16
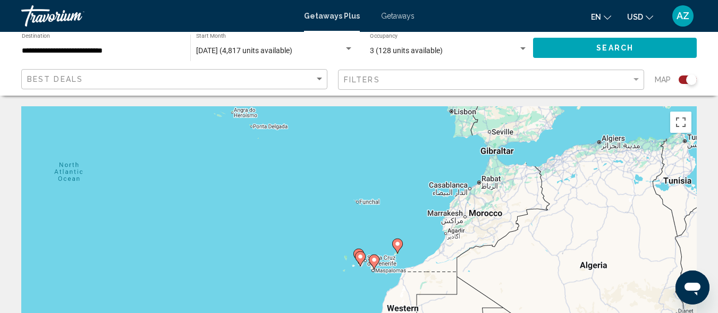
click at [376, 263] on icon "Main content" at bounding box center [374, 262] width 10 height 14
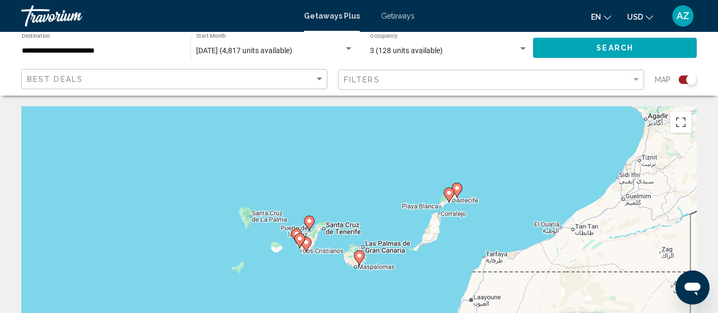
click at [306, 248] on icon "Main content" at bounding box center [306, 244] width 10 height 14
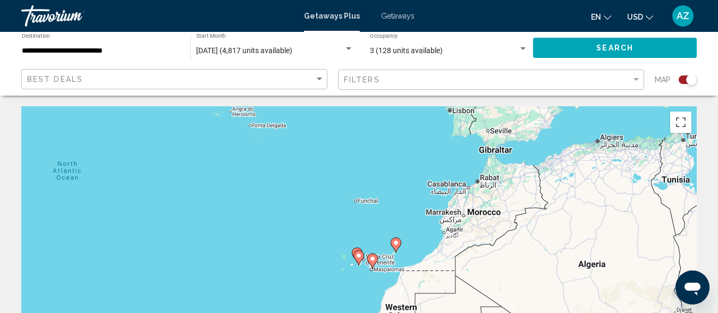
click at [369, 258] on icon "Main content" at bounding box center [372, 261] width 10 height 14
type input "**********"
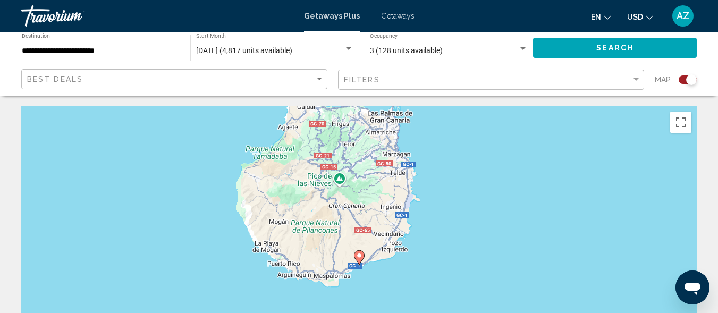
drag, startPoint x: 369, startPoint y: 256, endPoint x: 698, endPoint y: 187, distance: 336.4
click at [263, 175] on div "To activate drag with keyboard, press Alt + Enter. Once in keyboard drag state,…" at bounding box center [358, 265] width 675 height 319
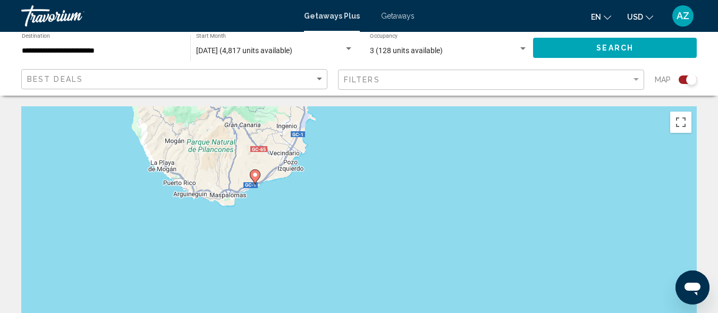
click at [614, 42] on button "Search" at bounding box center [615, 48] width 164 height 20
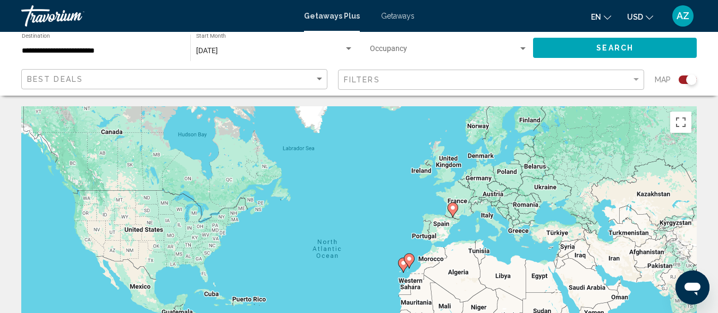
click at [402, 263] on image "Main content" at bounding box center [403, 263] width 6 height 6
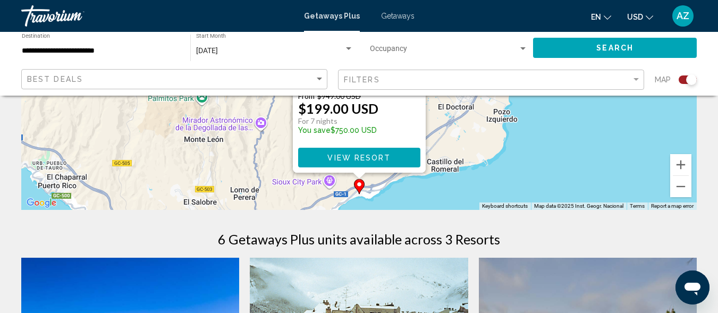
scroll to position [217, 0]
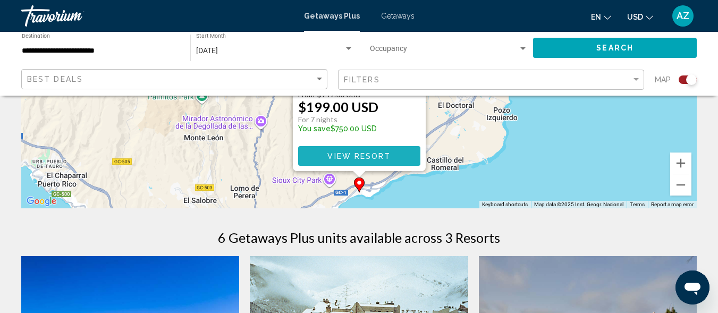
click at [379, 157] on span "View Resort" at bounding box center [358, 156] width 63 height 8
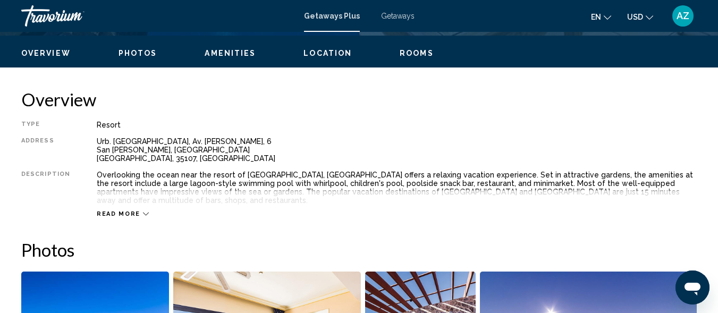
scroll to position [497, 0]
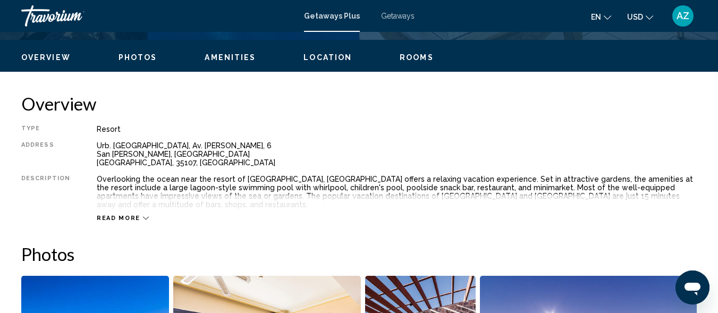
click at [119, 214] on div "Read more" at bounding box center [397, 207] width 600 height 29
click at [143, 217] on icon "Main content" at bounding box center [146, 218] width 6 height 6
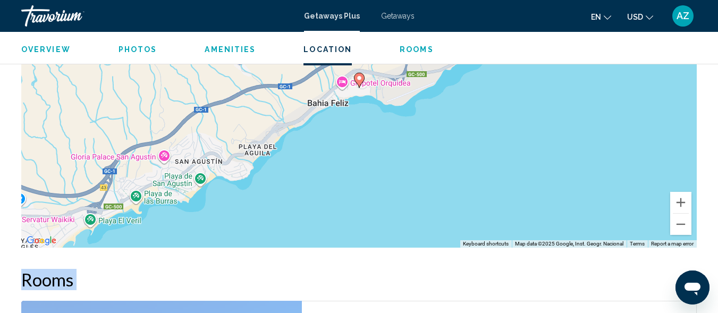
scroll to position [1743, 0]
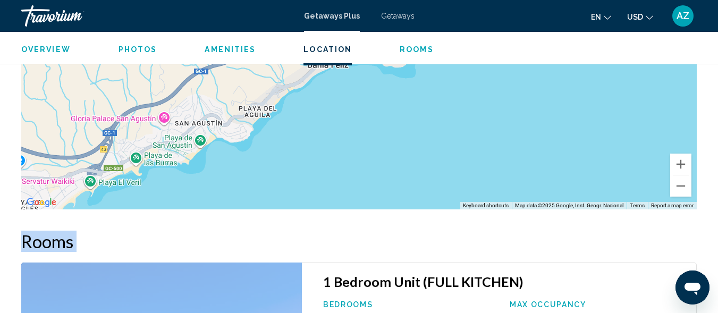
drag, startPoint x: 23, startPoint y: 71, endPoint x: 255, endPoint y: 296, distance: 323.0
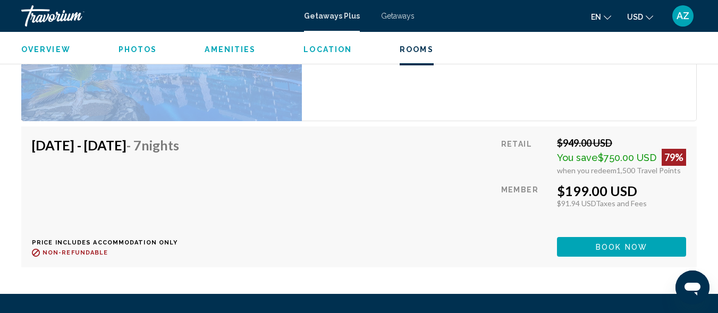
scroll to position [2026, 0]
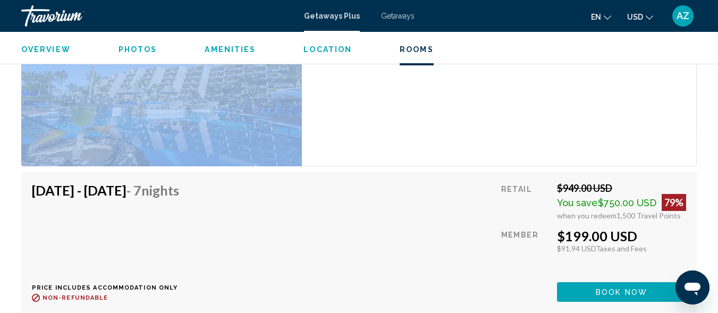
drag, startPoint x: 721, startPoint y: 187, endPoint x: 27, endPoint y: 3, distance: 718.8
click at [643, 282] on button "Book now" at bounding box center [621, 292] width 129 height 20
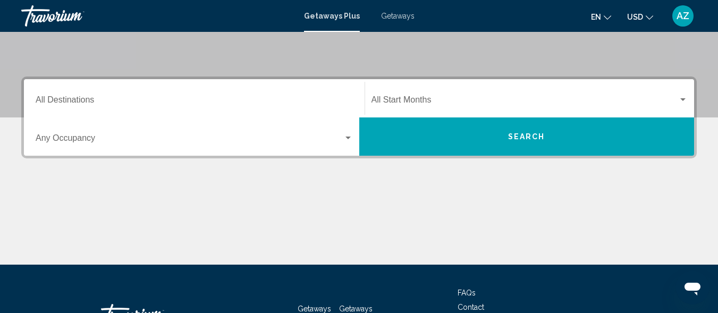
scroll to position [202, 0]
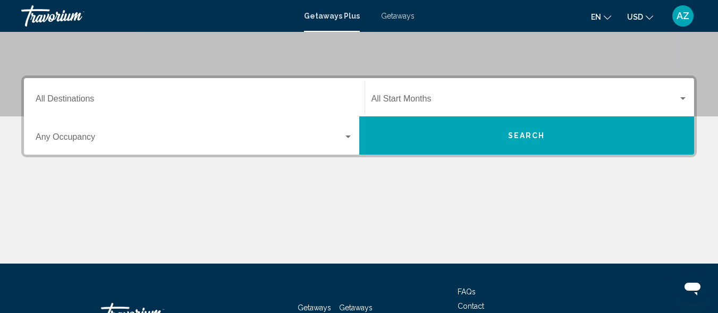
click at [347, 137] on div "Search widget" at bounding box center [347, 136] width 5 height 3
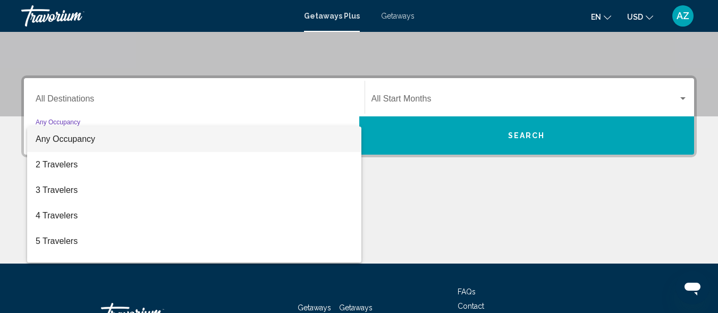
scroll to position [243, 0]
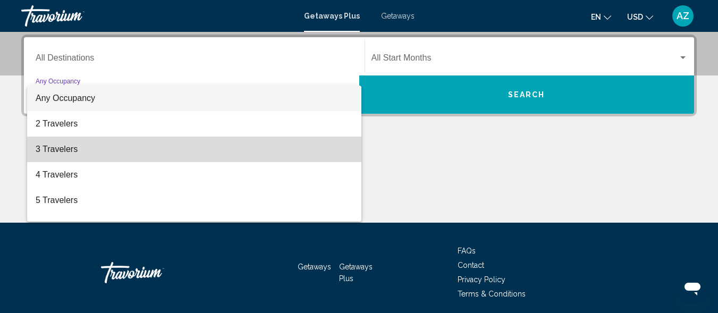
click at [336, 149] on span "3 Travelers" at bounding box center [194, 149] width 317 height 25
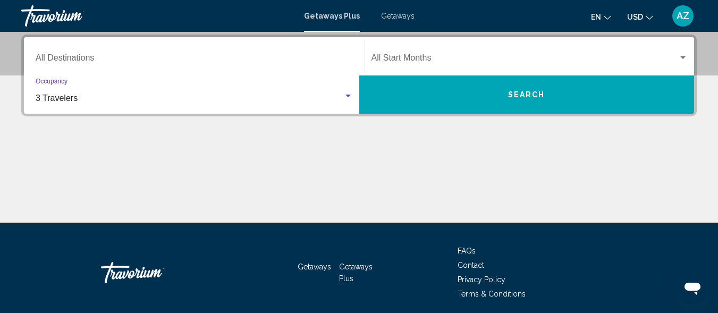
click at [477, 95] on button "Search" at bounding box center [526, 94] width 335 height 38
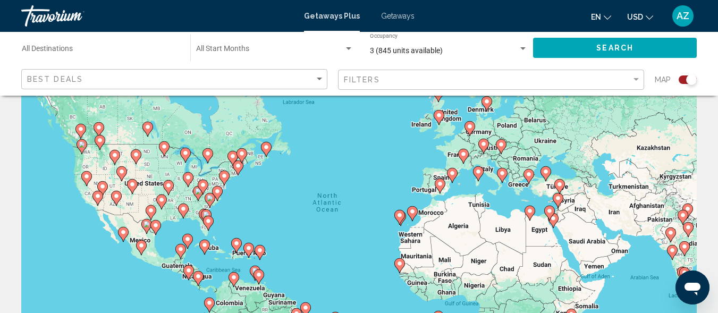
scroll to position [101, 0]
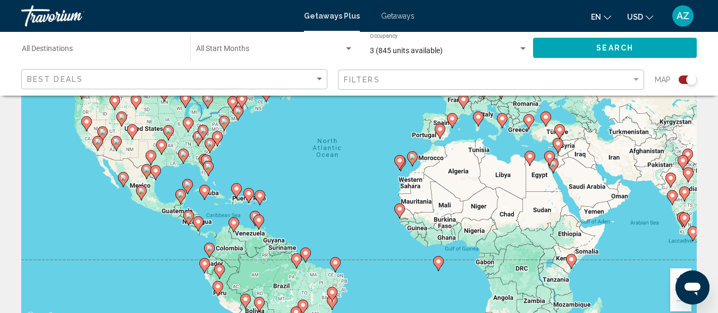
click at [398, 163] on image "Main content" at bounding box center [399, 160] width 6 height 6
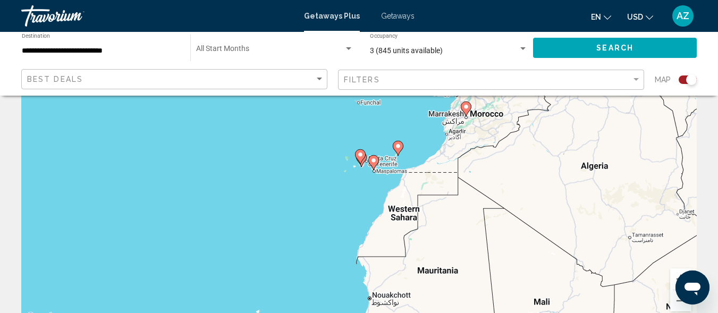
click at [360, 157] on image "Main content" at bounding box center [360, 154] width 6 height 6
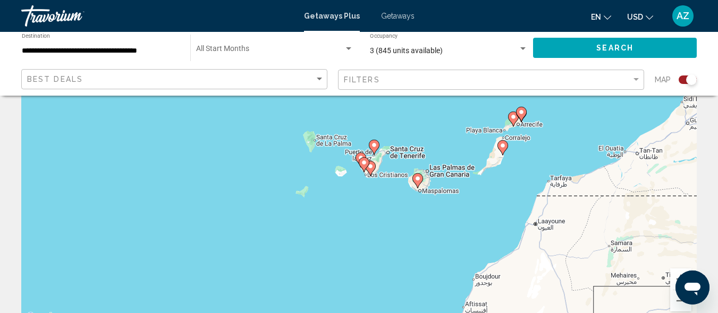
click at [361, 157] on gmp-advanced-marker "Main content" at bounding box center [364, 165] width 11 height 16
type input "**********"
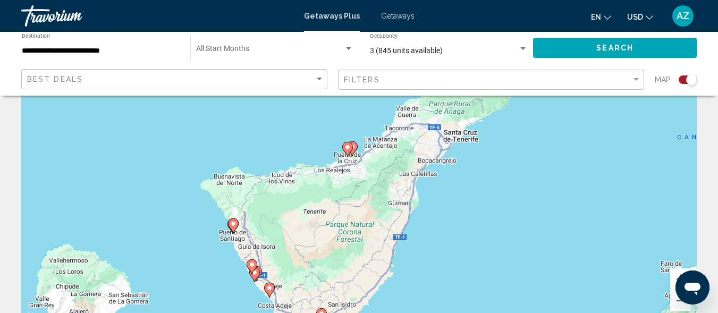
drag, startPoint x: 387, startPoint y: 146, endPoint x: 296, endPoint y: 279, distance: 161.8
click at [296, 279] on div "To activate drag with keyboard, press Alt + Enter. Once in keyboard drag state,…" at bounding box center [358, 164] width 675 height 319
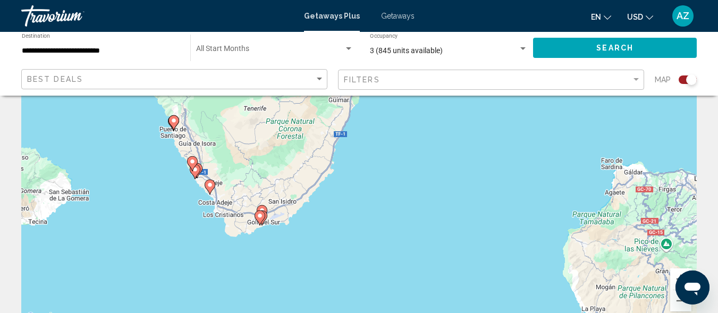
drag, startPoint x: 313, startPoint y: 257, endPoint x: 285, endPoint y: 116, distance: 143.5
click at [285, 116] on div "To activate drag with keyboard, press Alt + Enter. Once in keyboard drag state,…" at bounding box center [358, 164] width 675 height 319
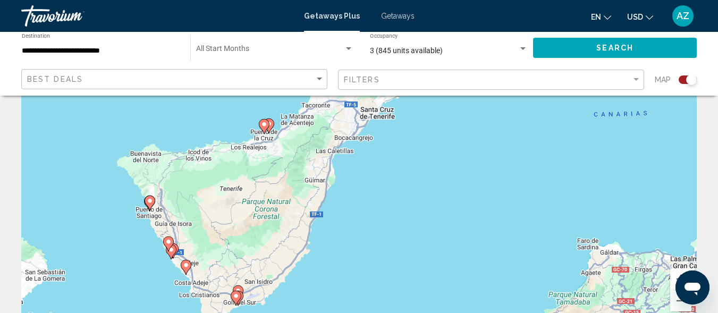
drag, startPoint x: 285, startPoint y: 118, endPoint x: 261, endPoint y: 198, distance: 83.2
click at [261, 198] on div "To activate drag with keyboard, press Alt + Enter. Once in keyboard drag state,…" at bounding box center [358, 164] width 675 height 319
click at [185, 273] on icon "Main content" at bounding box center [186, 268] width 10 height 14
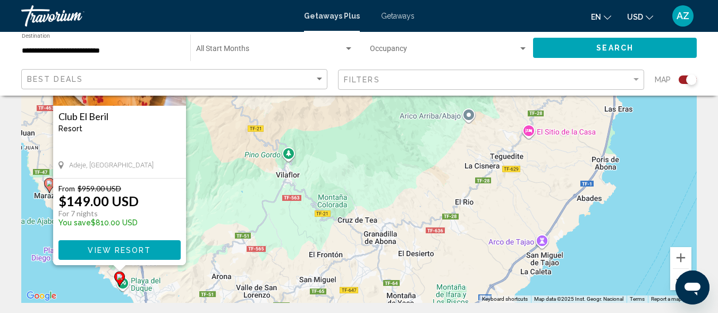
scroll to position [141, 0]
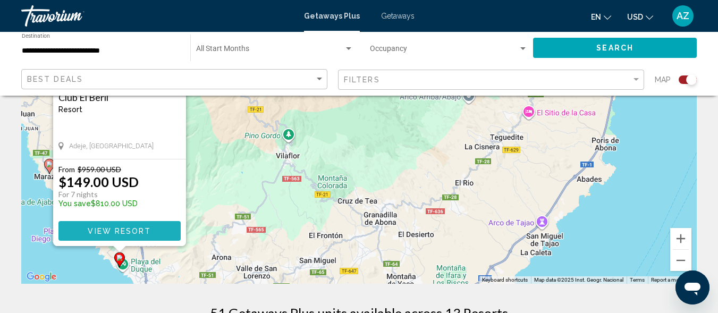
click at [144, 231] on span "View Resort" at bounding box center [119, 231] width 63 height 8
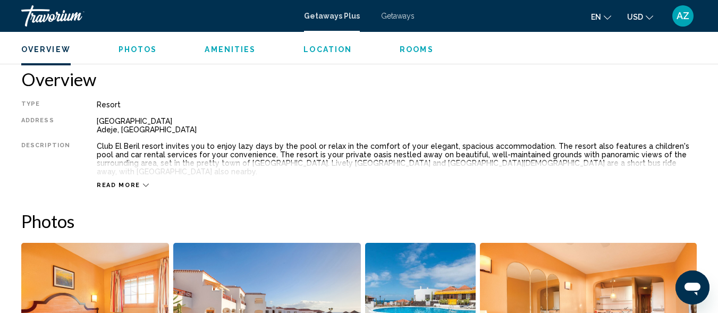
scroll to position [526, 0]
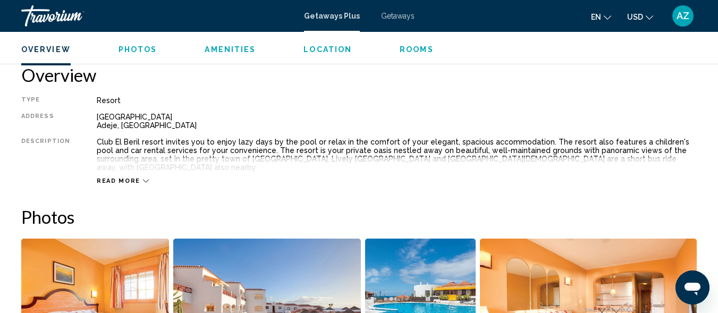
click at [140, 177] on div "Read more" at bounding box center [123, 180] width 52 height 7
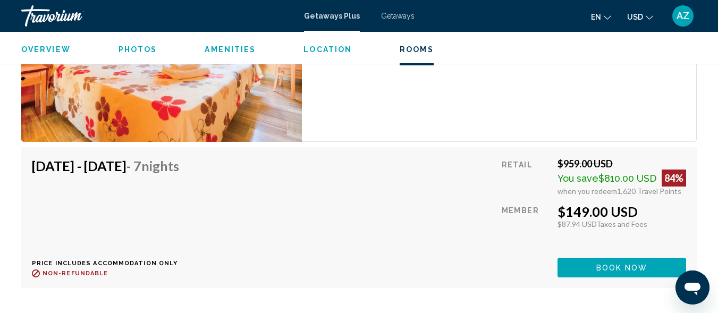
scroll to position [1981, 0]
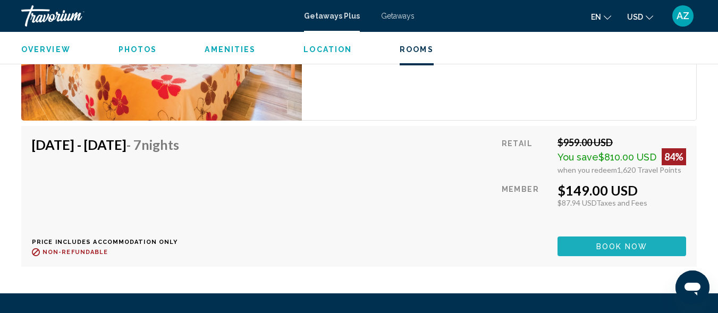
click at [596, 242] on span "Book now" at bounding box center [622, 246] width 52 height 8
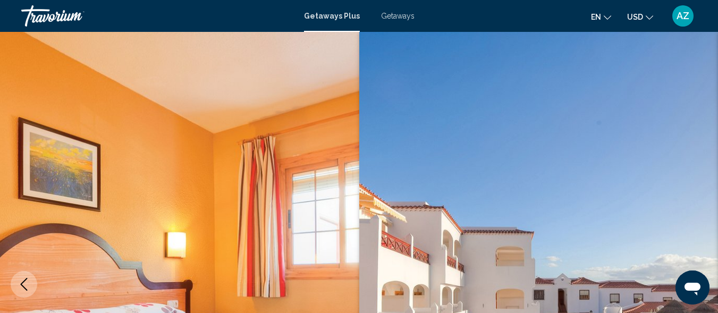
scroll to position [127, 0]
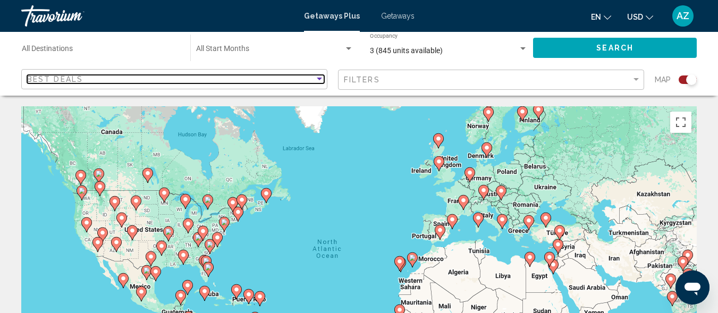
click at [319, 75] on div "Sort by" at bounding box center [319, 79] width 10 height 8
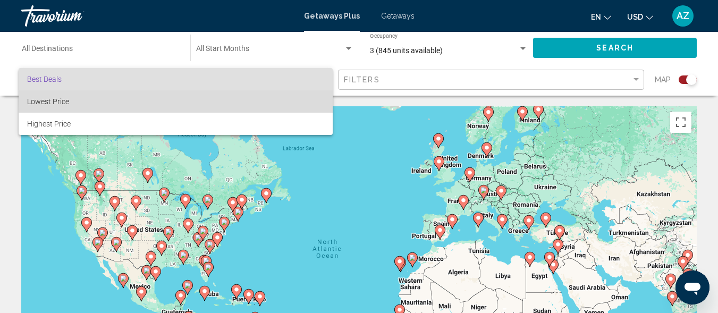
click at [307, 101] on span "Lowest Price" at bounding box center [175, 101] width 297 height 22
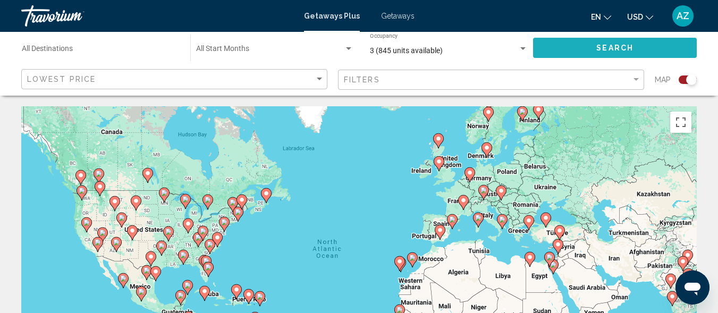
click at [572, 42] on button "Search" at bounding box center [615, 48] width 164 height 20
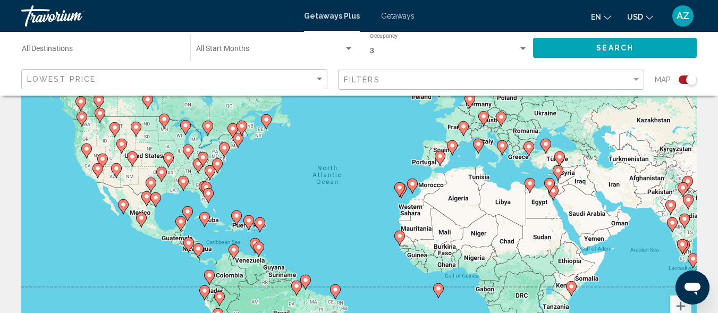
scroll to position [109, 0]
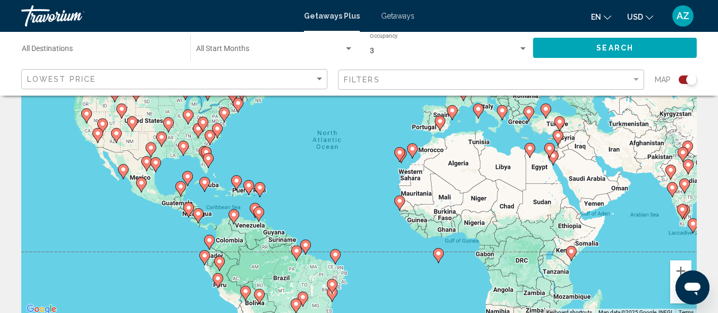
click at [400, 160] on icon "Main content" at bounding box center [399, 154] width 11 height 15
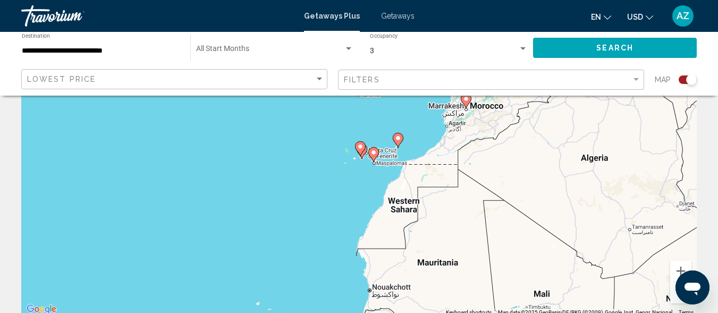
click at [363, 155] on gmp-advanced-marker "Main content" at bounding box center [360, 149] width 11 height 16
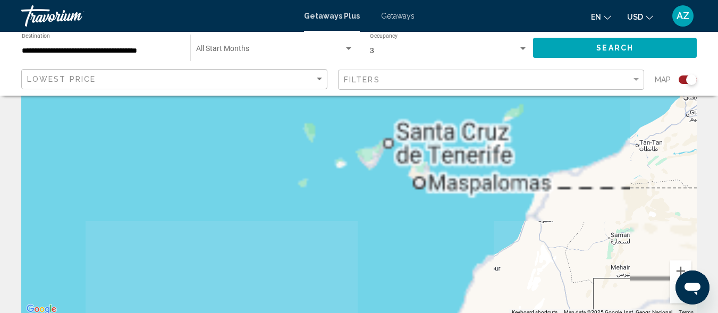
click at [363, 153] on div "To activate drag with keyboard, press Alt + Enter. Once in keyboard drag state,…" at bounding box center [358, 156] width 675 height 319
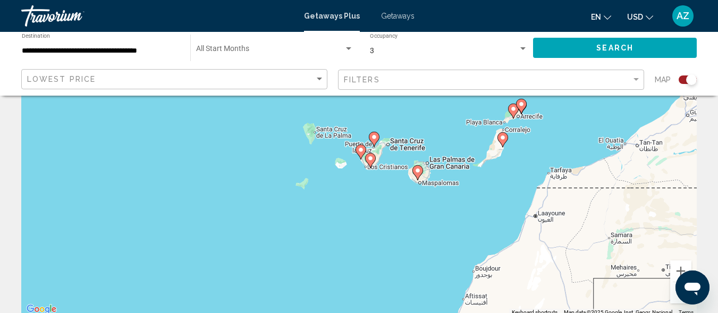
click at [363, 153] on icon "Main content" at bounding box center [360, 152] width 10 height 14
type input "**********"
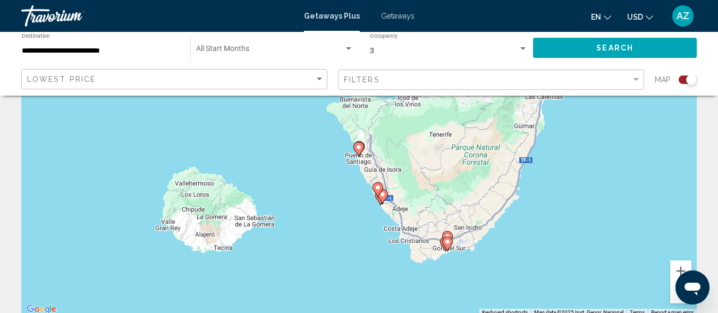
drag, startPoint x: 428, startPoint y: 146, endPoint x: 391, endPoint y: 173, distance: 45.6
click at [328, 203] on div "To activate drag with keyboard, press Alt + Enter. Once in keyboard drag state,…" at bounding box center [358, 156] width 675 height 319
click at [391, 173] on div "To activate drag with keyboard, press Alt + Enter. Once in keyboard drag state,…" at bounding box center [358, 156] width 675 height 319
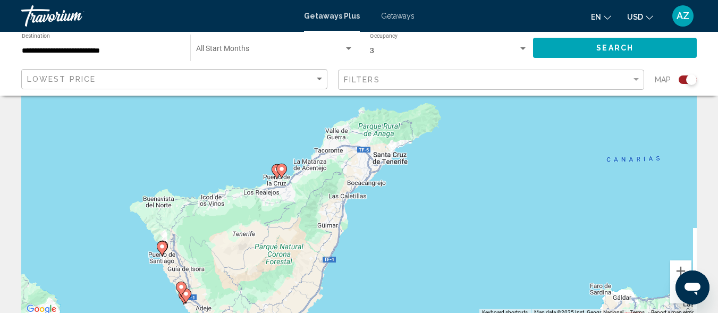
drag, startPoint x: 391, startPoint y: 172, endPoint x: 164, endPoint y: 290, distance: 256.3
click at [164, 290] on div "To activate drag with keyboard, press Alt + Enter. Once in keyboard drag state,…" at bounding box center [358, 156] width 675 height 319
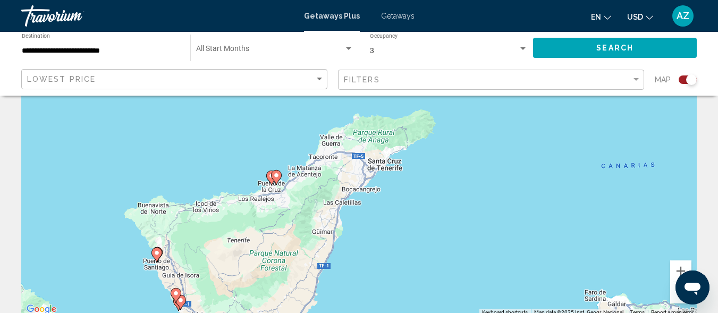
drag, startPoint x: 216, startPoint y: 245, endPoint x: 240, endPoint y: 232, distance: 27.8
click at [240, 232] on div "To activate drag with keyboard, press Alt + Enter. Once in keyboard drag state,…" at bounding box center [358, 156] width 675 height 319
click at [239, 233] on div "To activate drag with keyboard, press Alt + Enter. Once in keyboard drag state,…" at bounding box center [358, 156] width 675 height 319
